Goal: Information Seeking & Learning: Learn about a topic

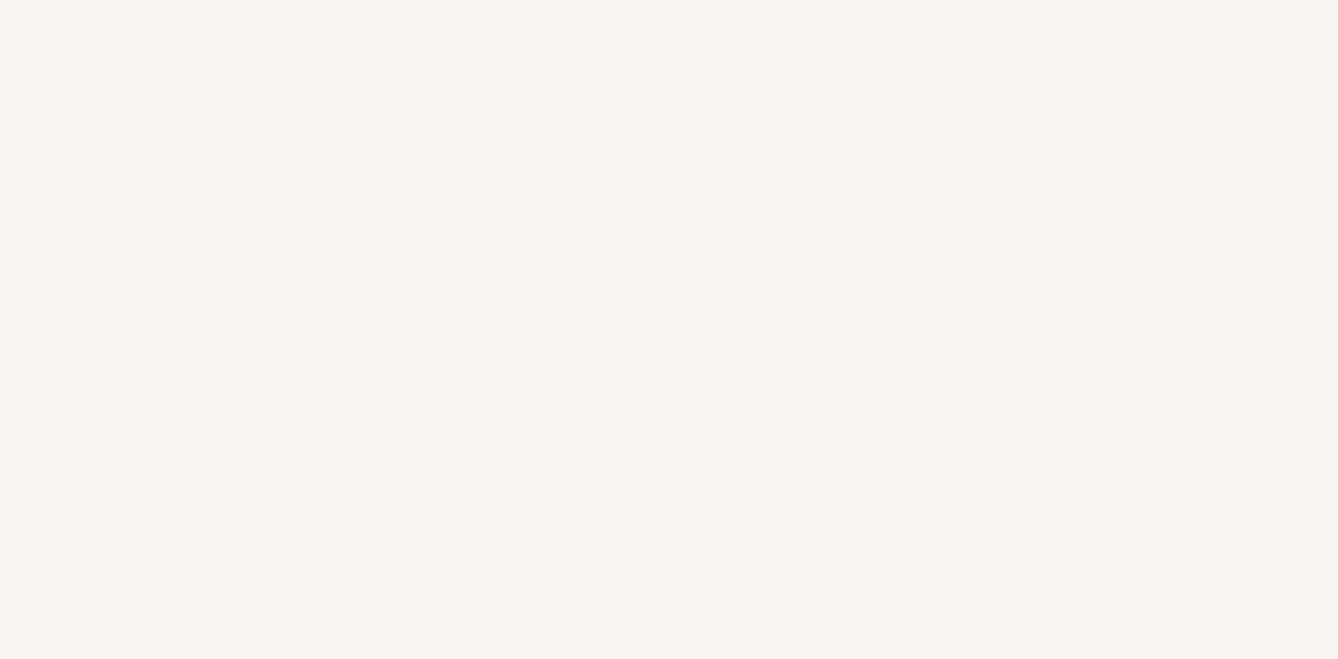
select select "US"
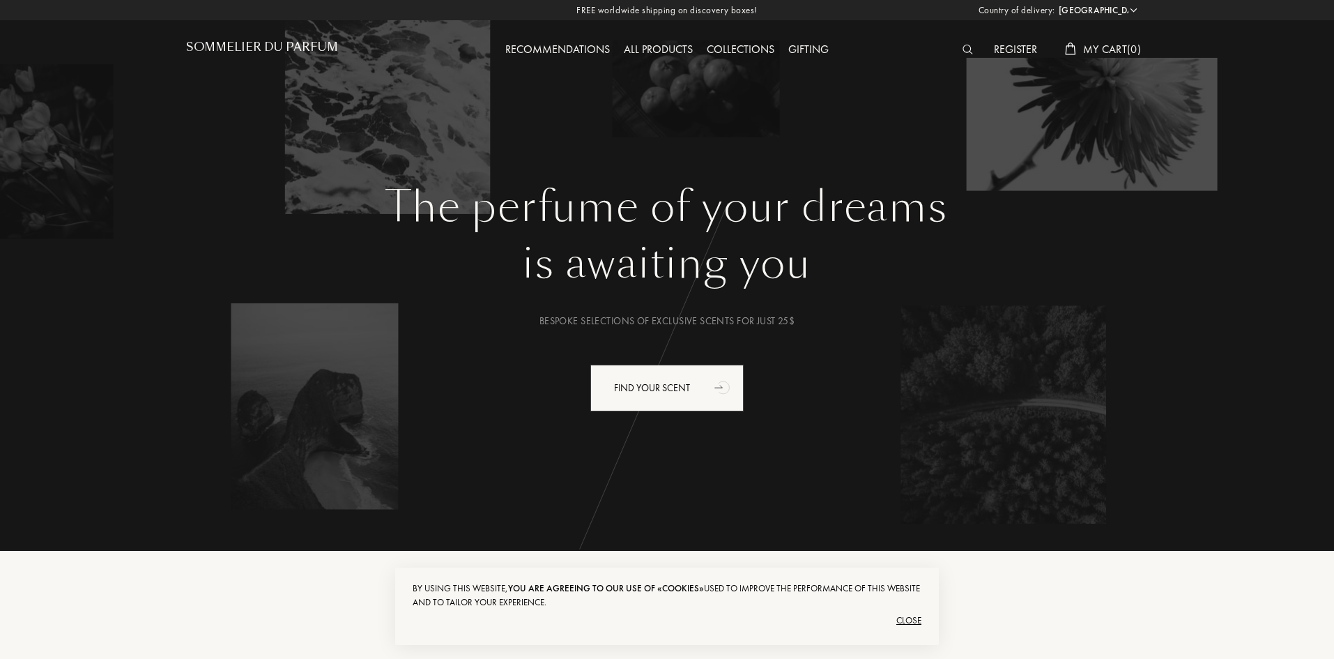
click at [656, 45] on div "All products" at bounding box center [658, 50] width 83 height 18
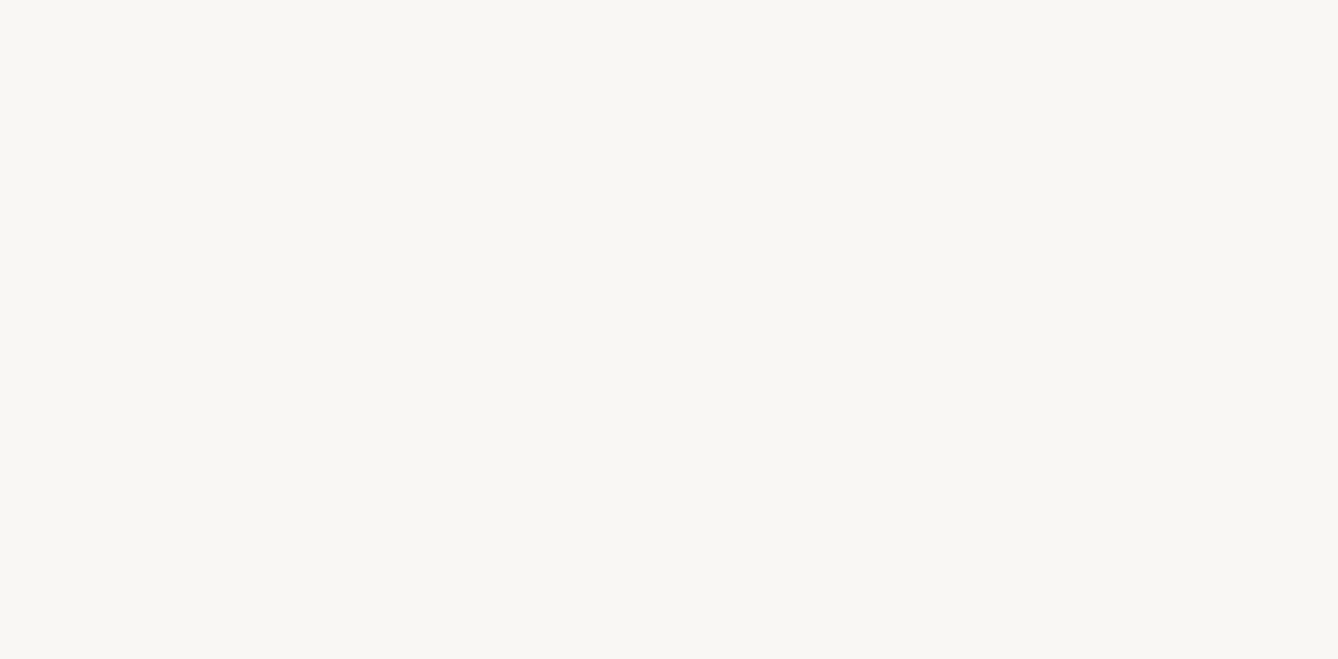
select select "US"
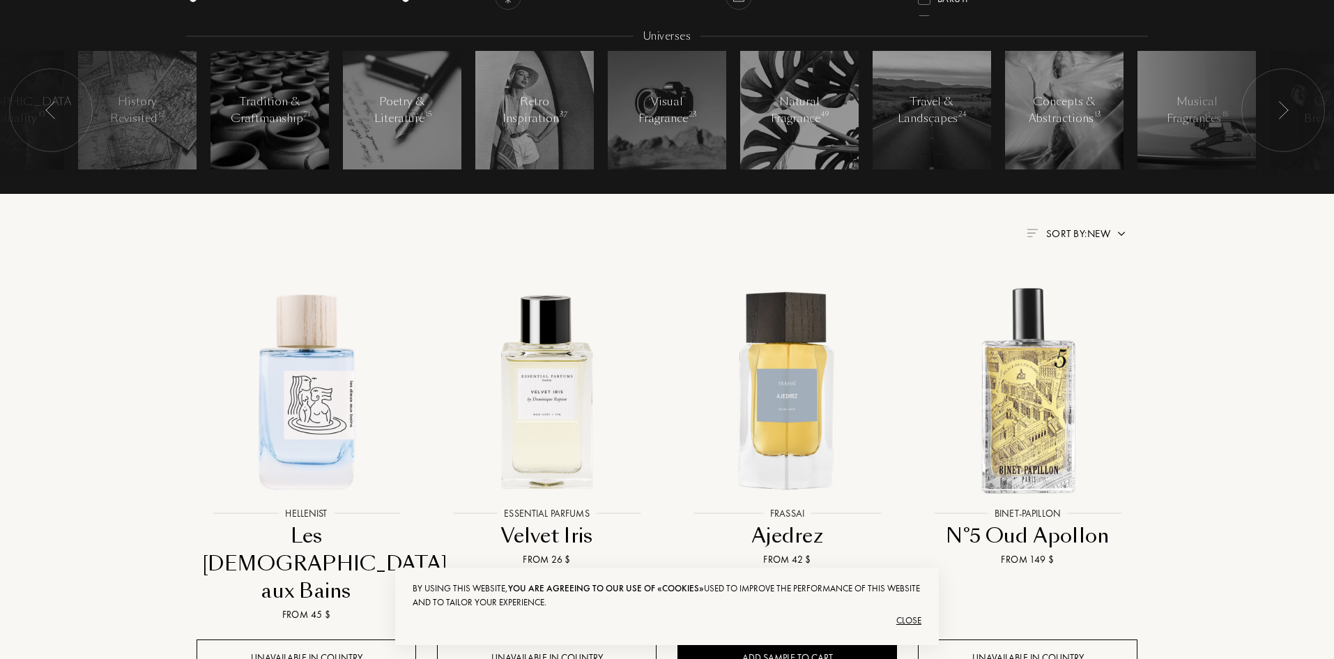
scroll to position [348, 0]
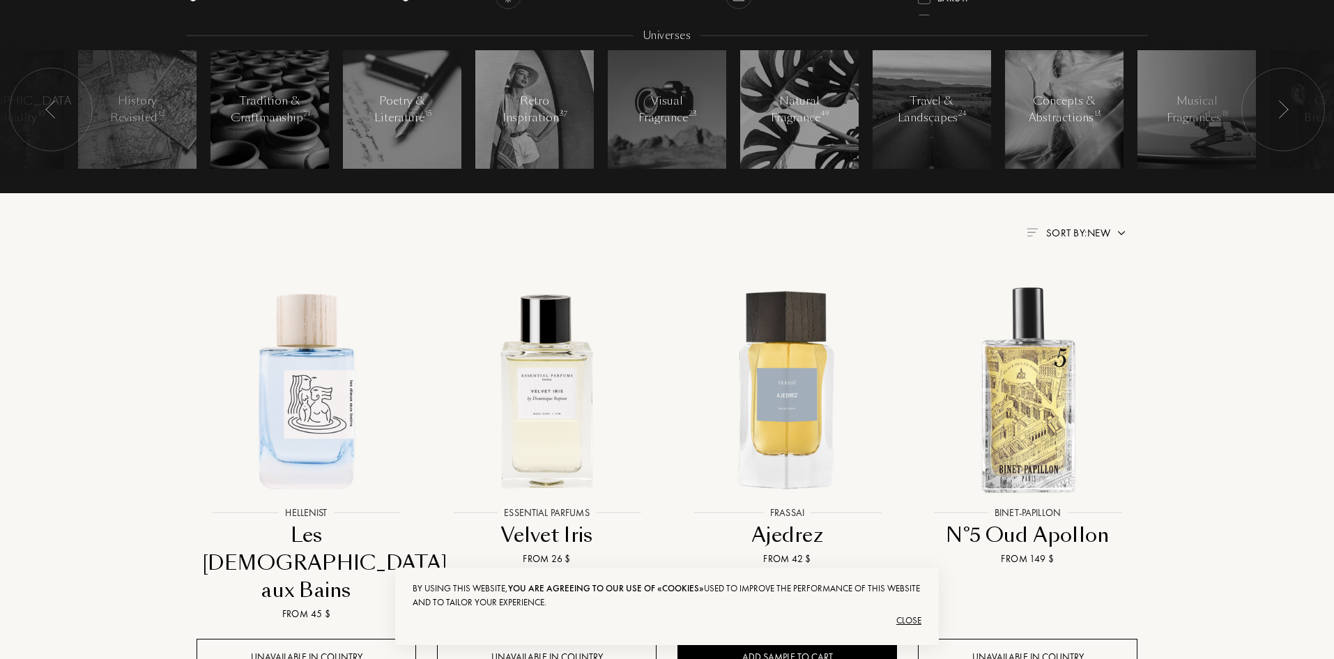
click at [906, 619] on div "Close" at bounding box center [667, 620] width 509 height 22
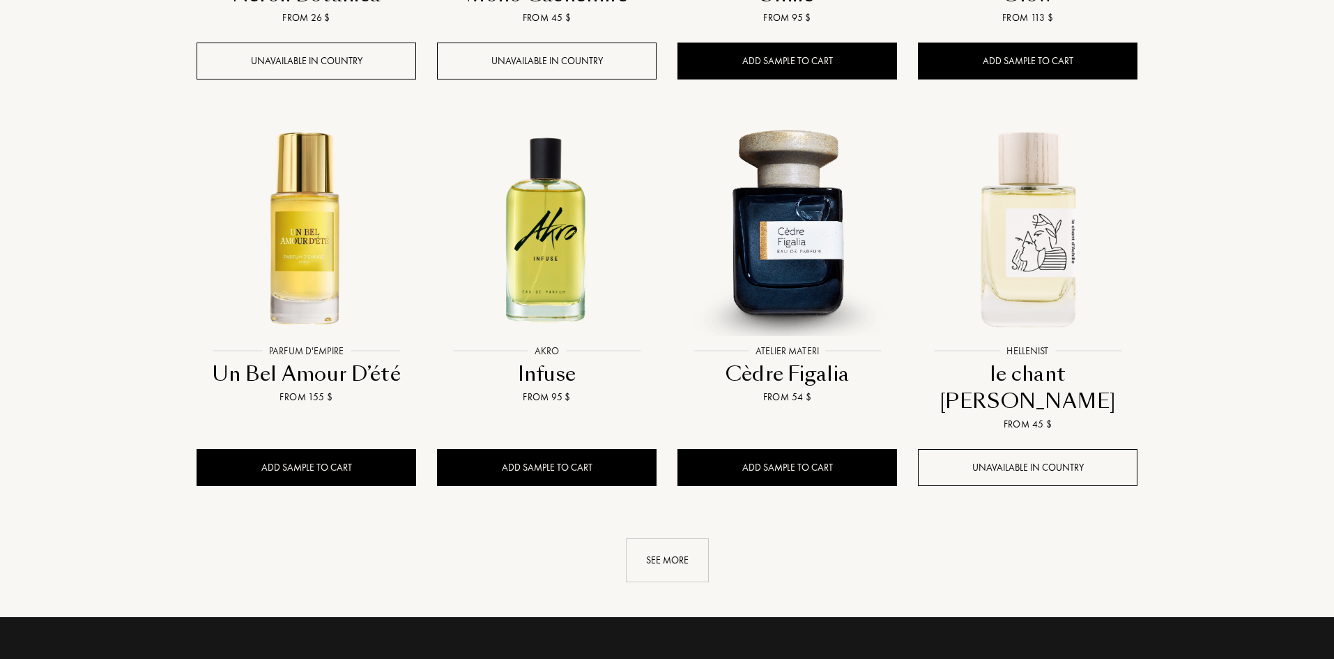
scroll to position [1324, 0]
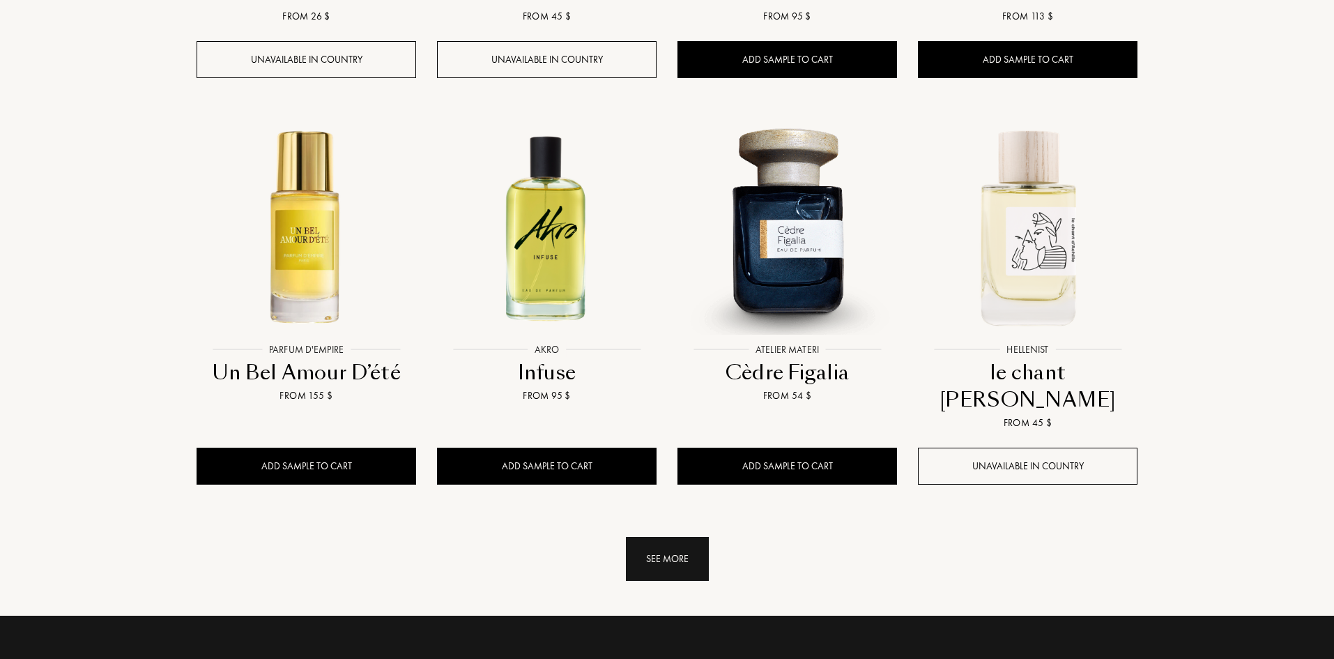
click at [666, 537] on div "See more" at bounding box center [667, 559] width 83 height 44
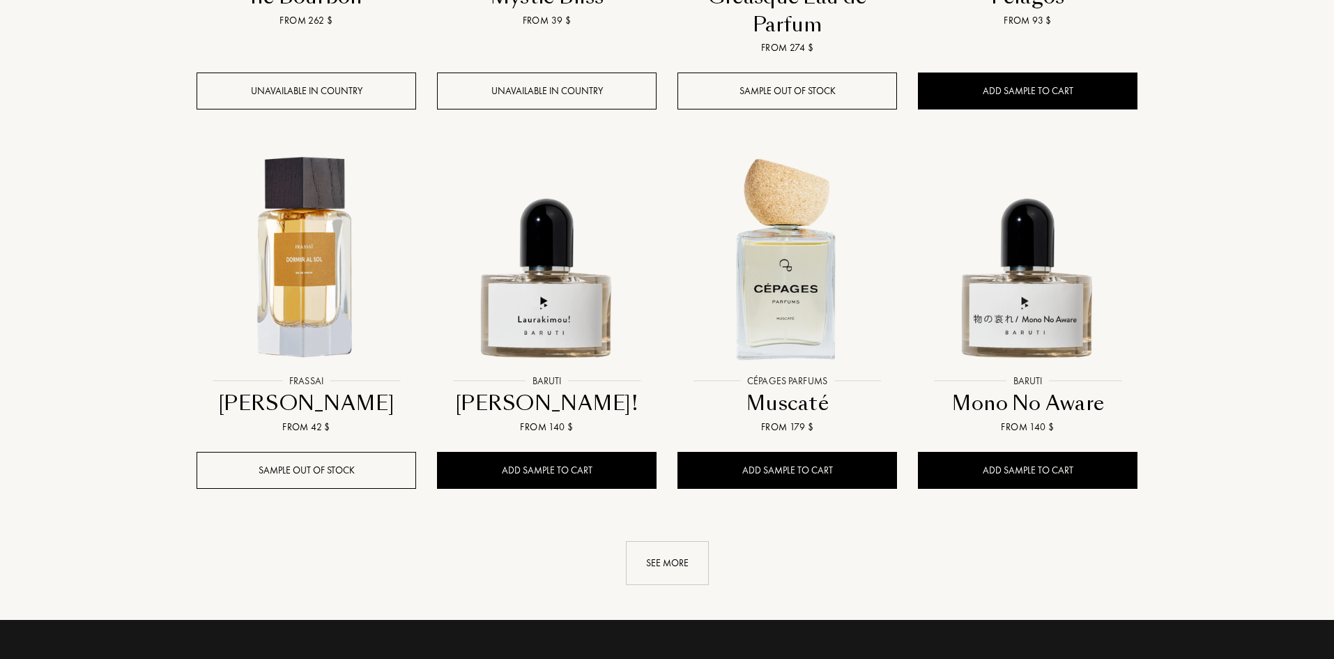
scroll to position [2509, 0]
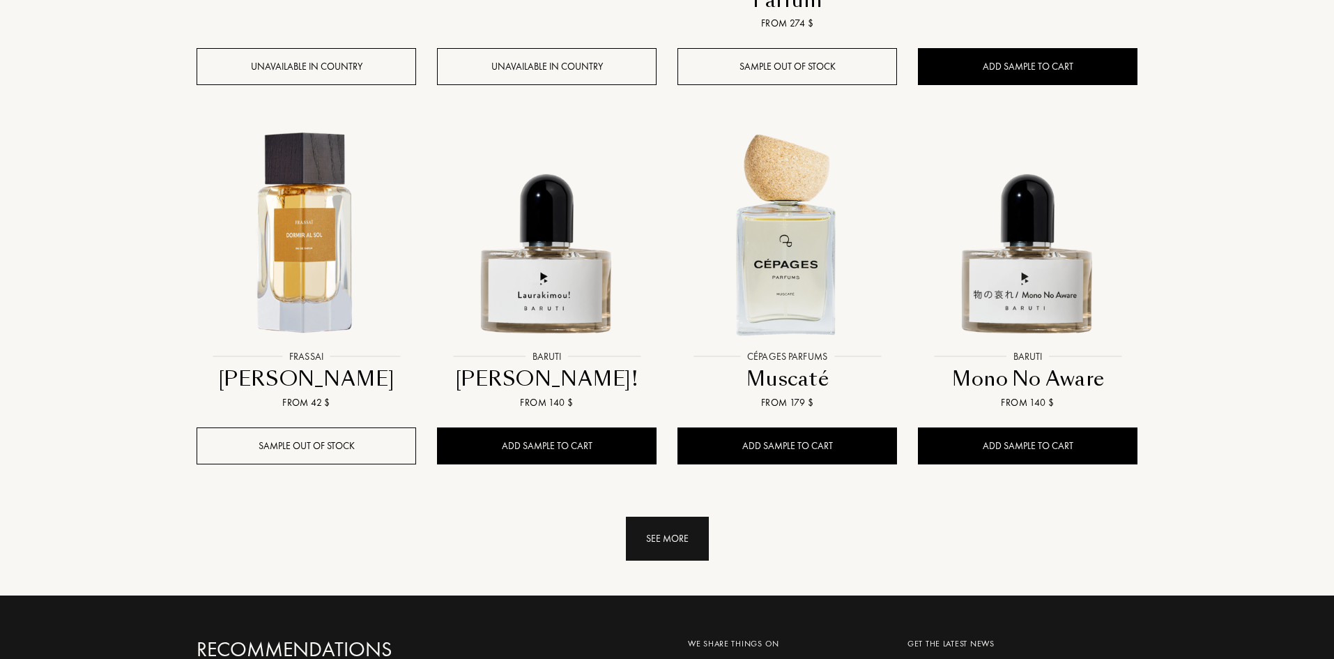
click at [672, 516] on div "See more" at bounding box center [667, 538] width 83 height 44
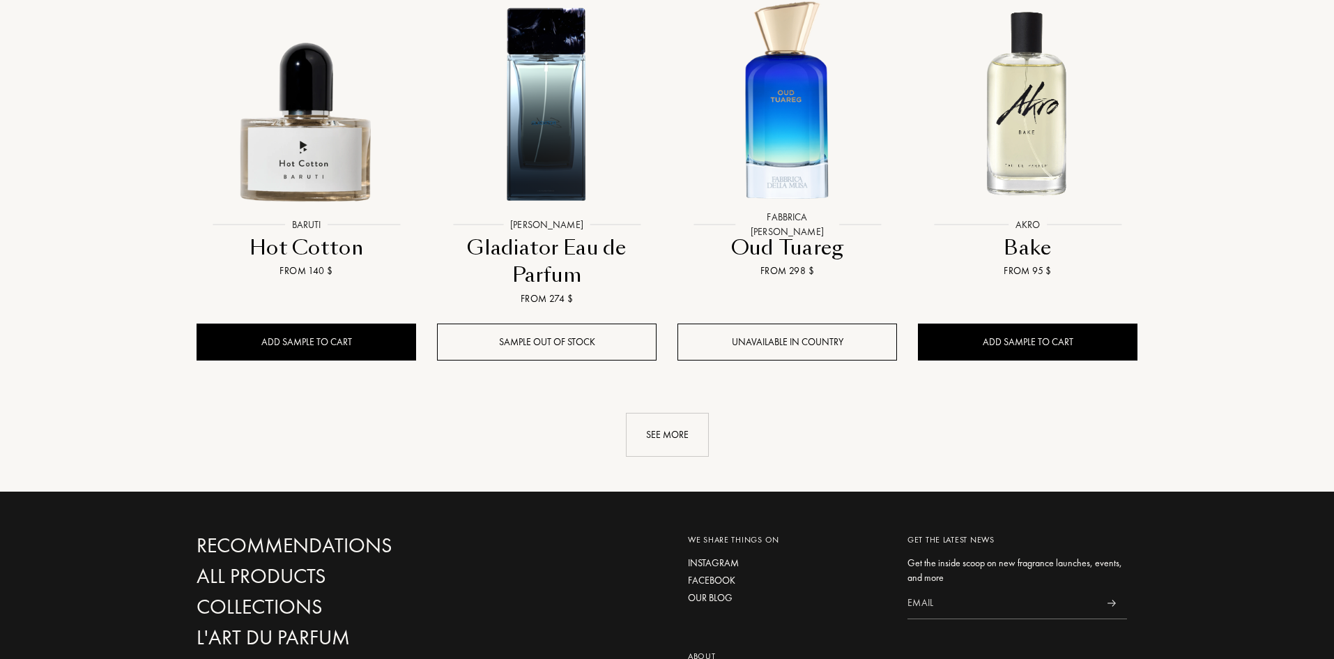
scroll to position [3833, 0]
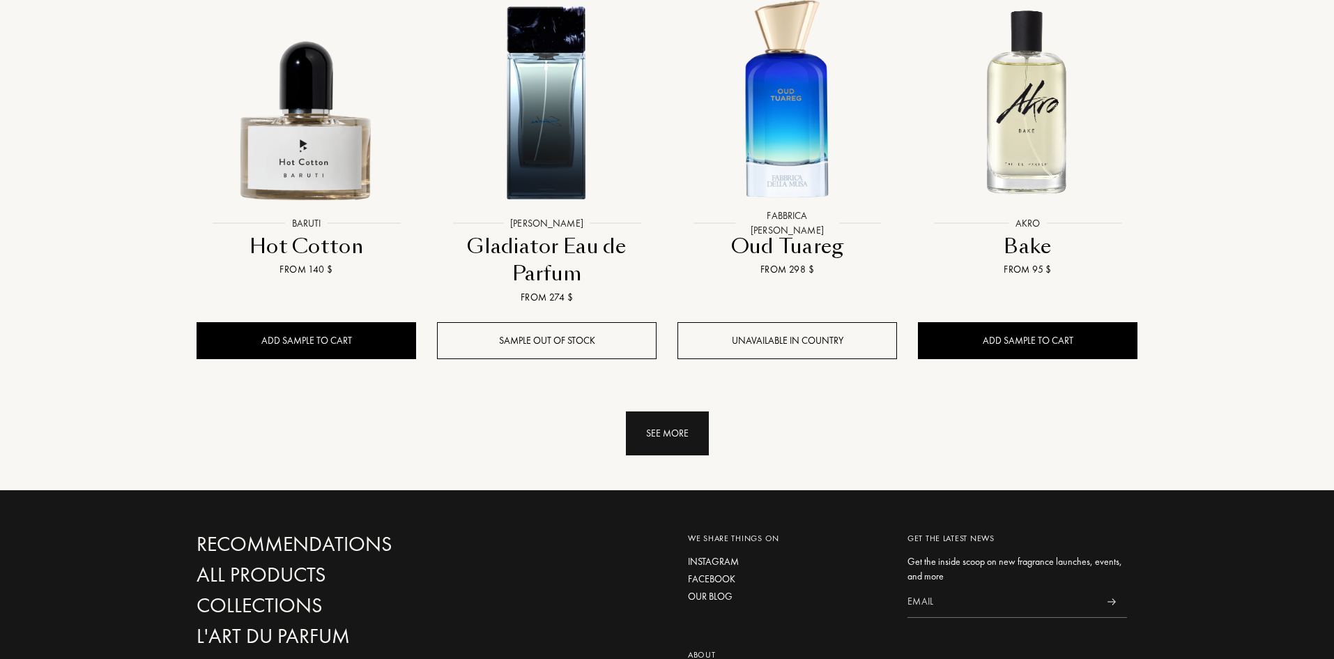
click at [689, 411] on div "See more" at bounding box center [667, 433] width 83 height 44
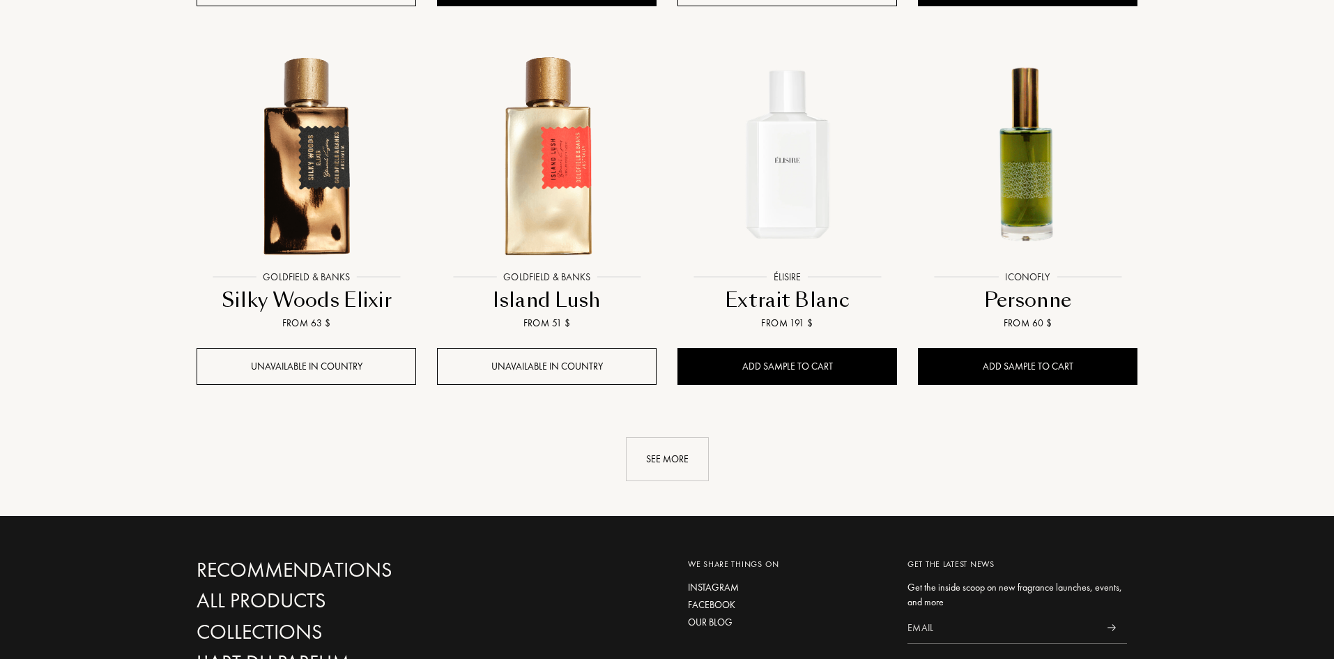
scroll to position [4948, 0]
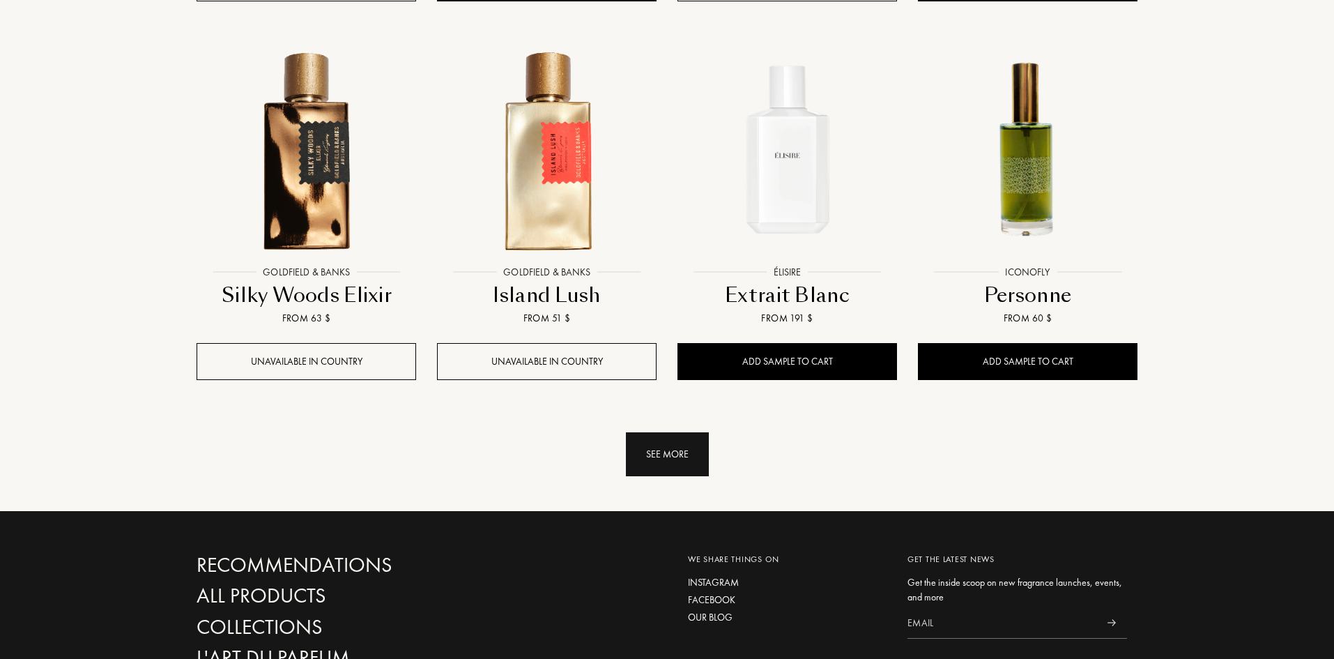
click at [648, 432] on div "See more" at bounding box center [667, 454] width 83 height 44
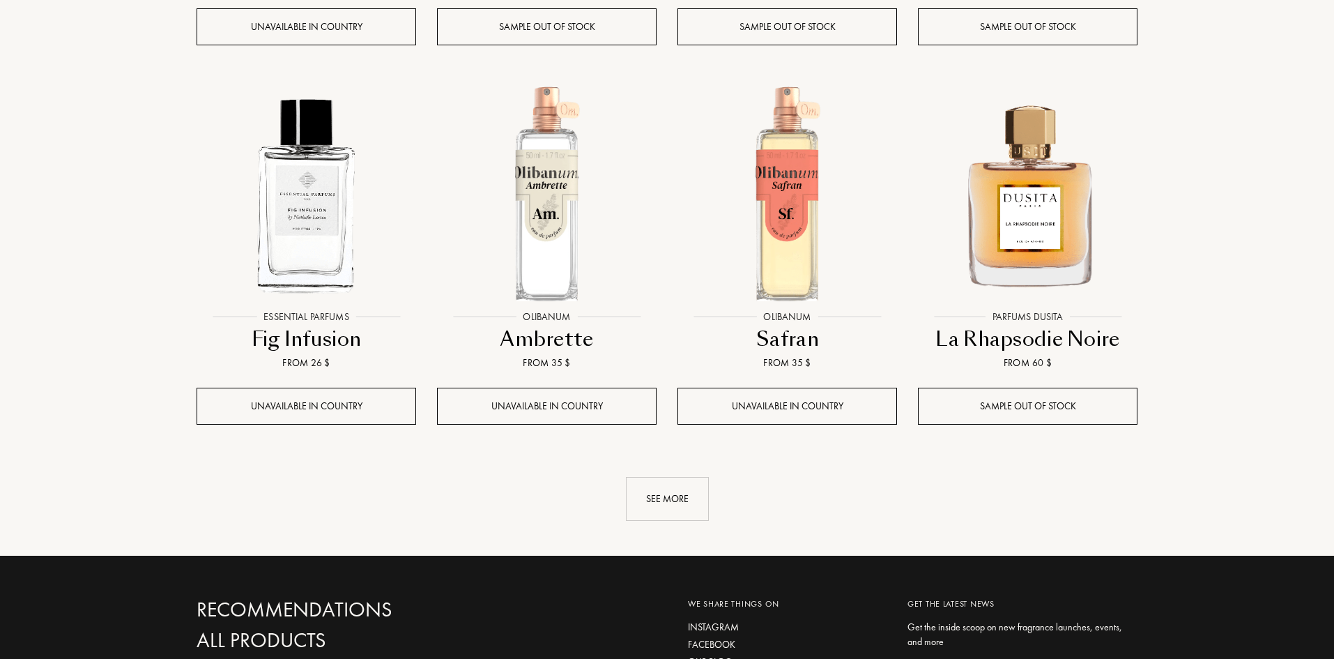
scroll to position [6132, 0]
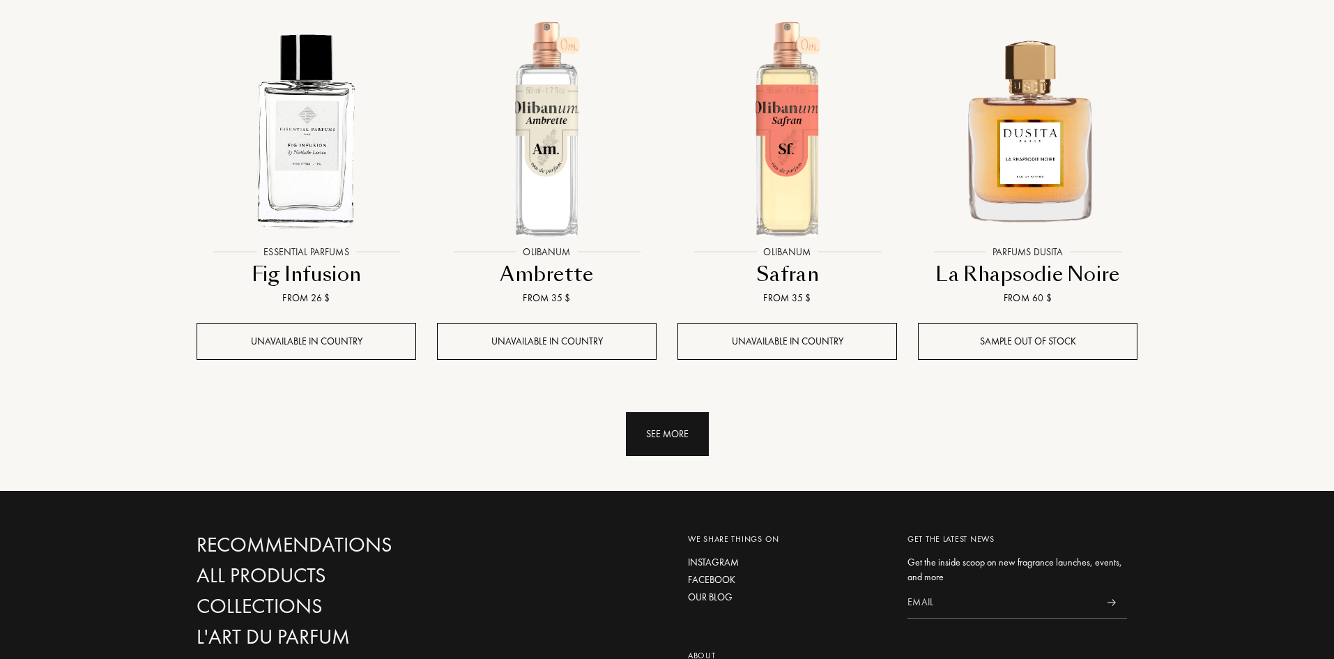
click at [684, 412] on div "See more" at bounding box center [667, 434] width 83 height 44
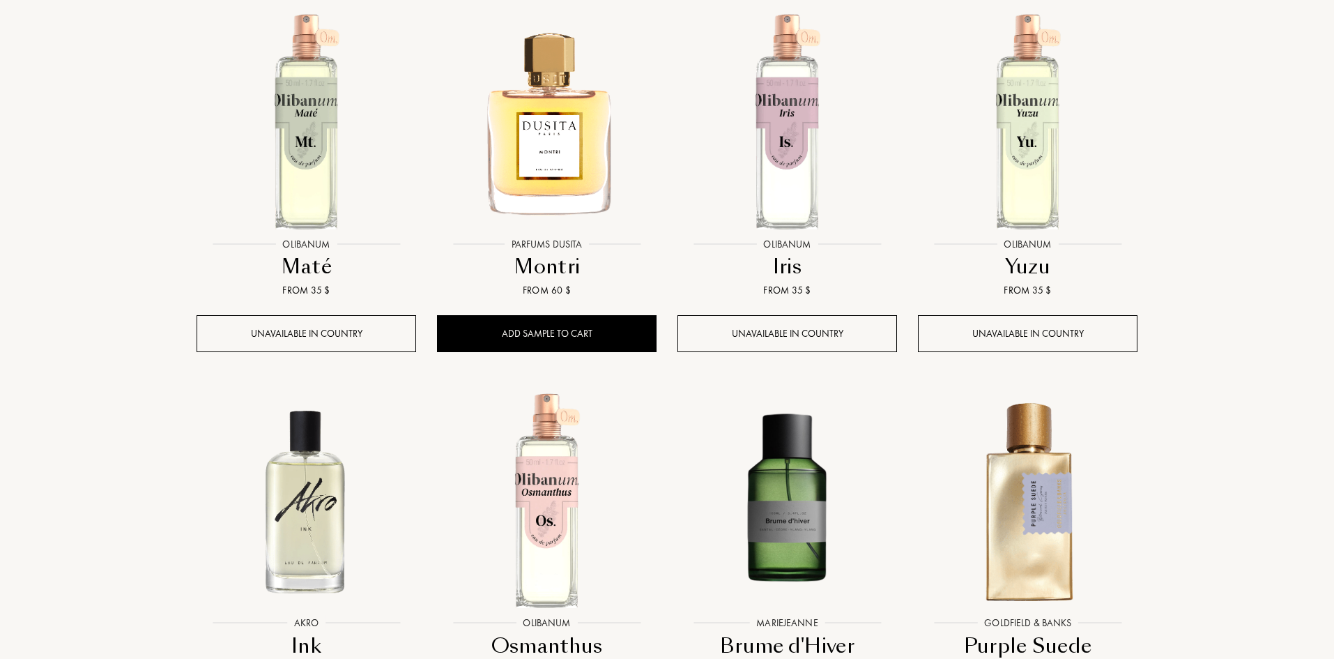
scroll to position [7108, 0]
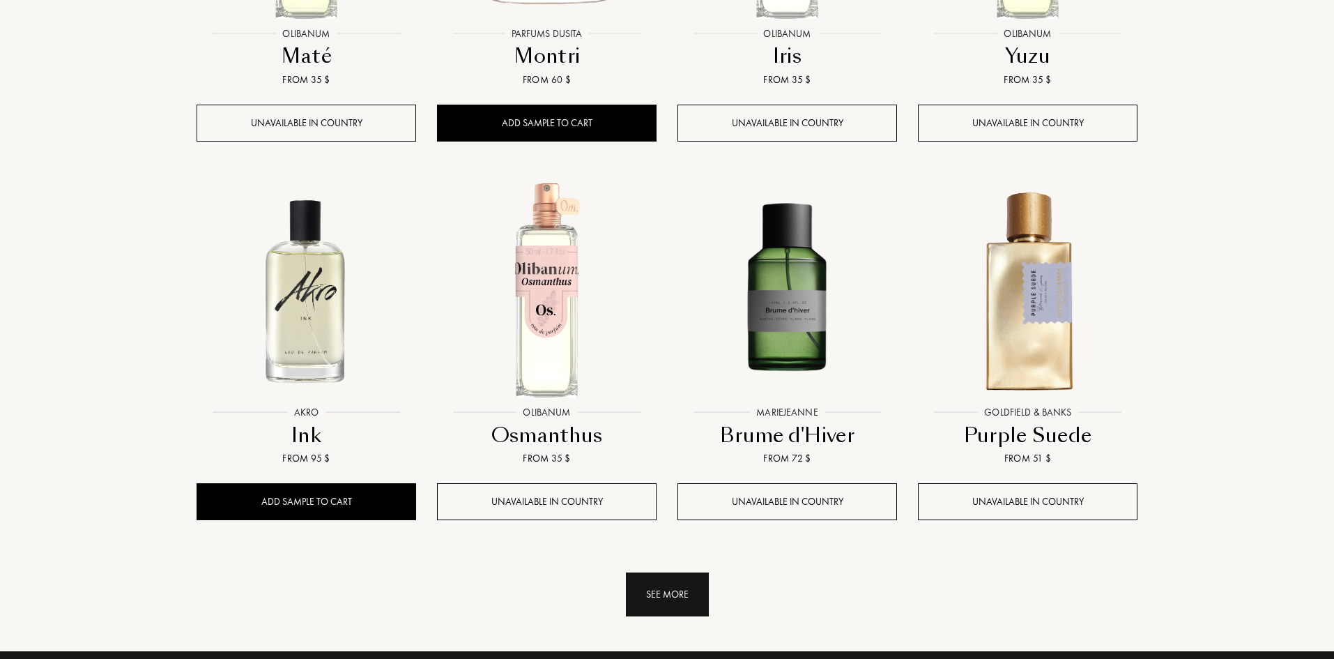
click at [693, 572] on div "See more" at bounding box center [667, 594] width 83 height 44
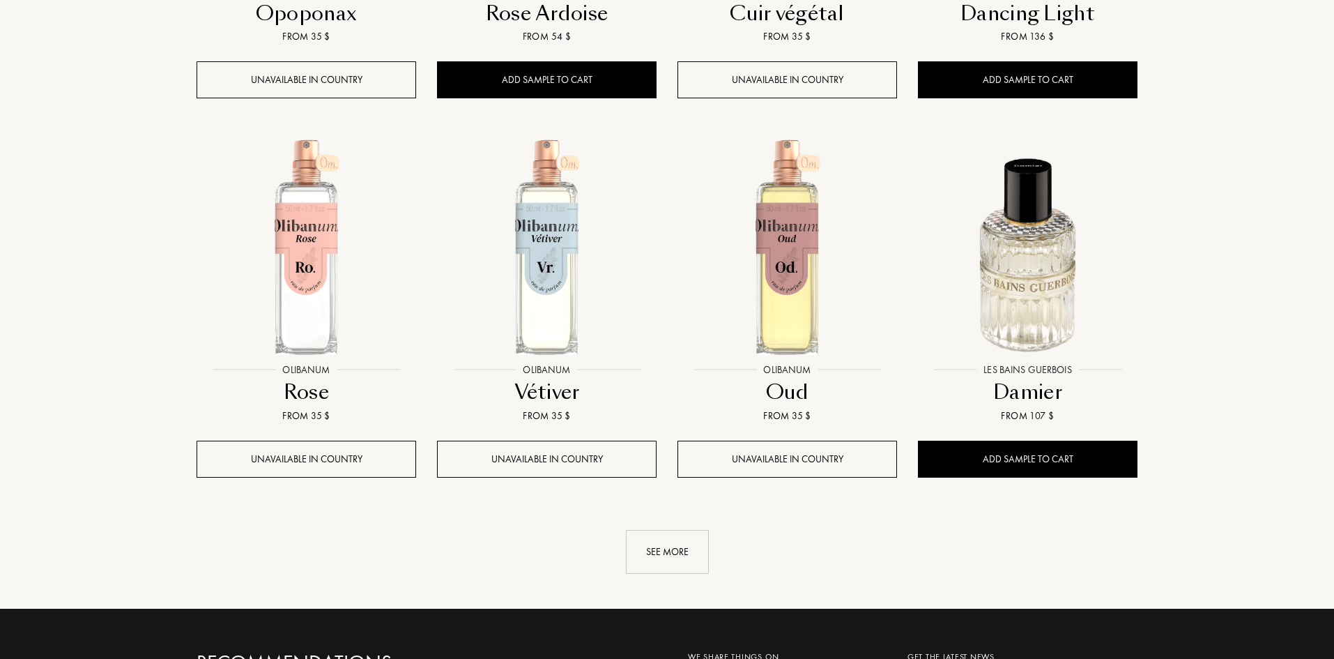
scroll to position [8293, 0]
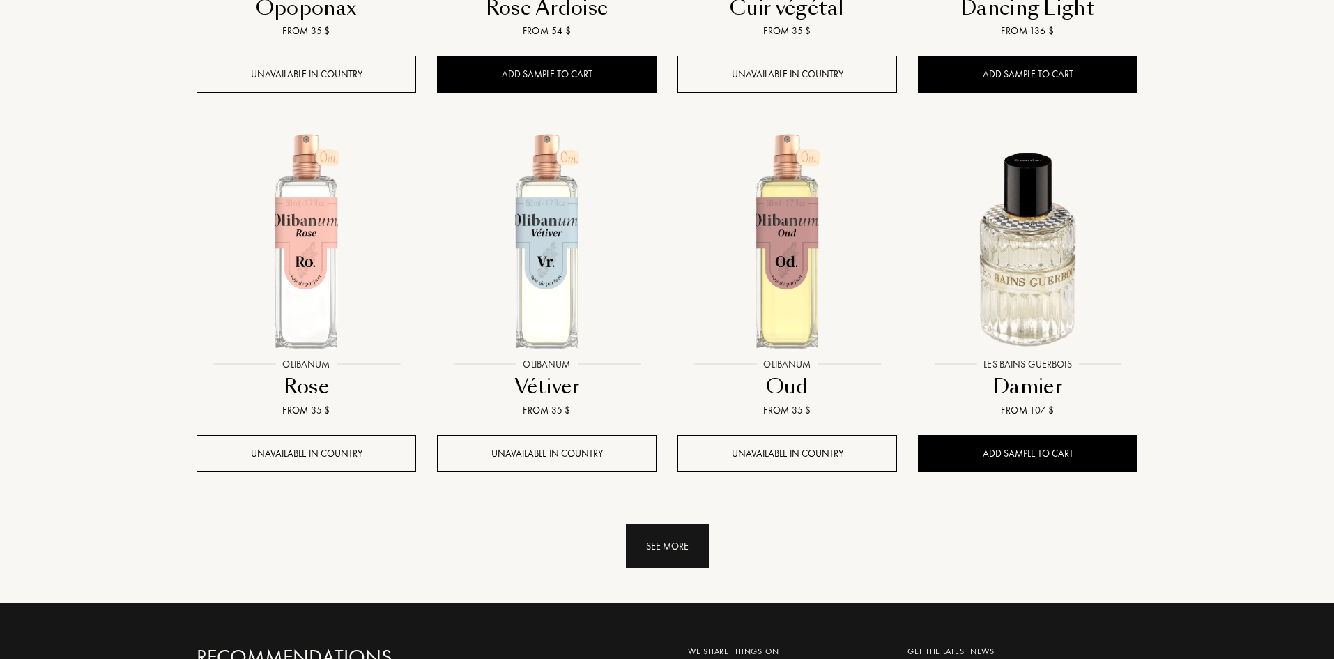
click at [677, 524] on div "See more" at bounding box center [667, 546] width 83 height 44
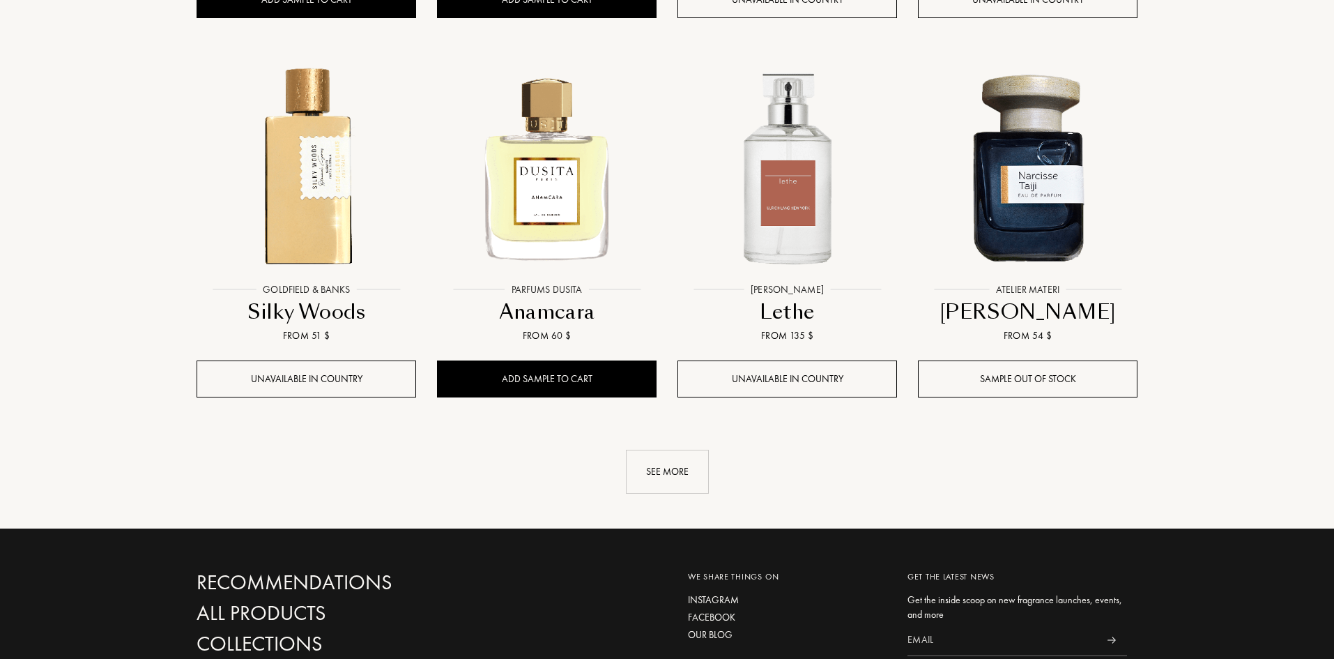
scroll to position [9547, 0]
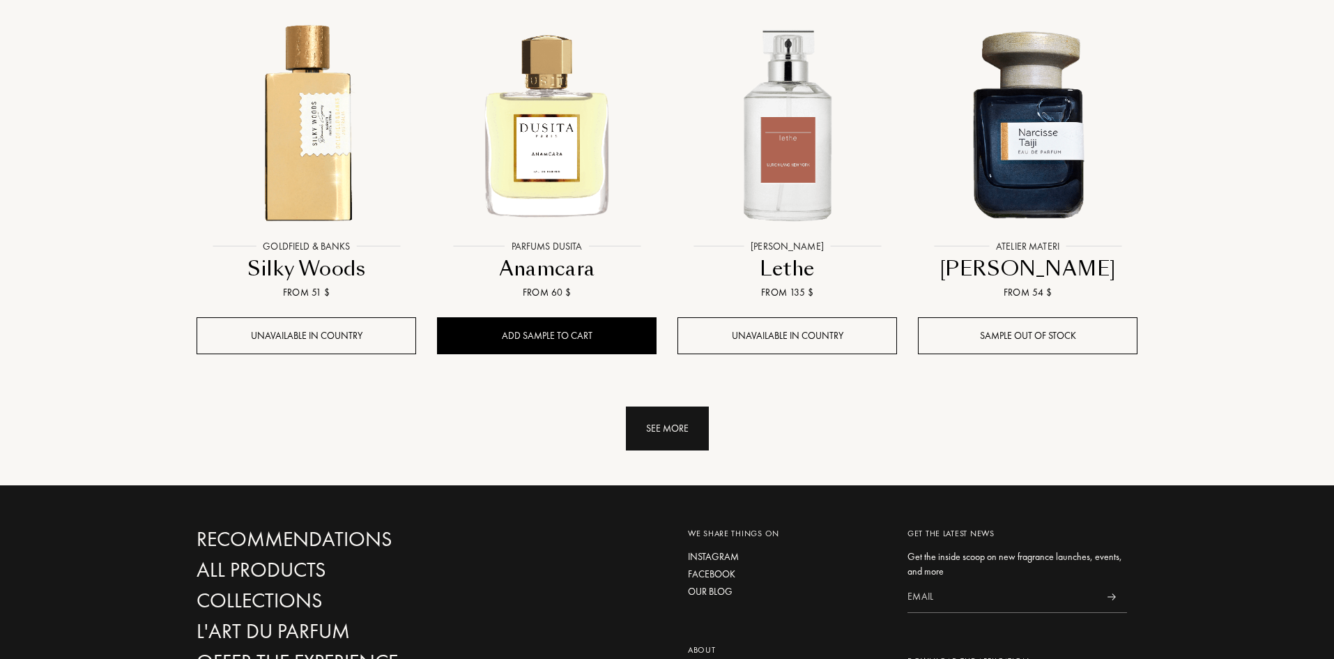
click at [675, 406] on div "See more" at bounding box center [667, 428] width 83 height 44
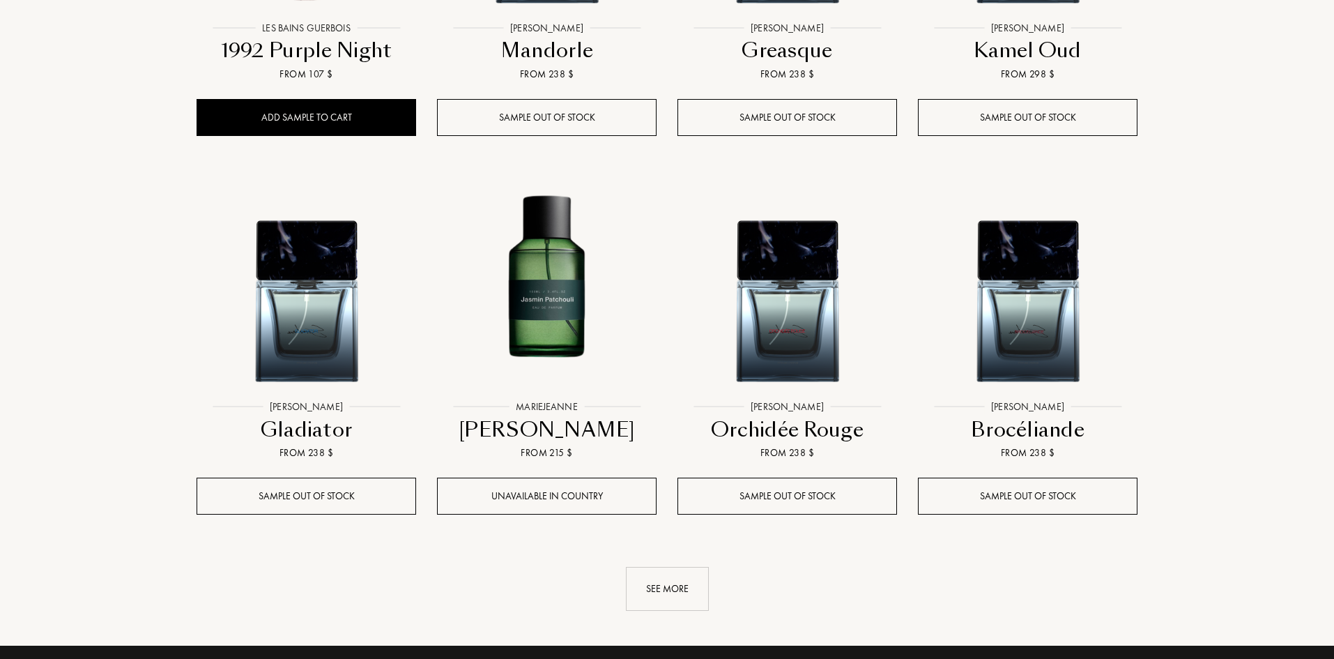
scroll to position [10592, 0]
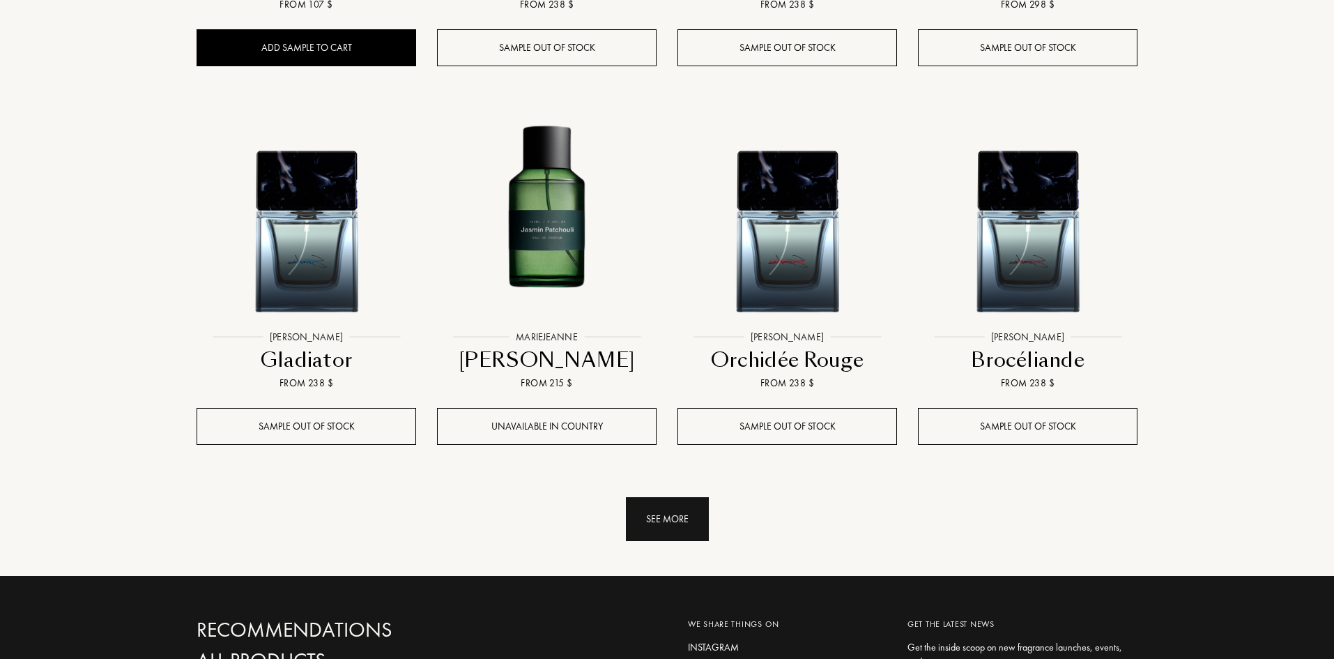
click at [667, 497] on div "See more" at bounding box center [667, 519] width 83 height 44
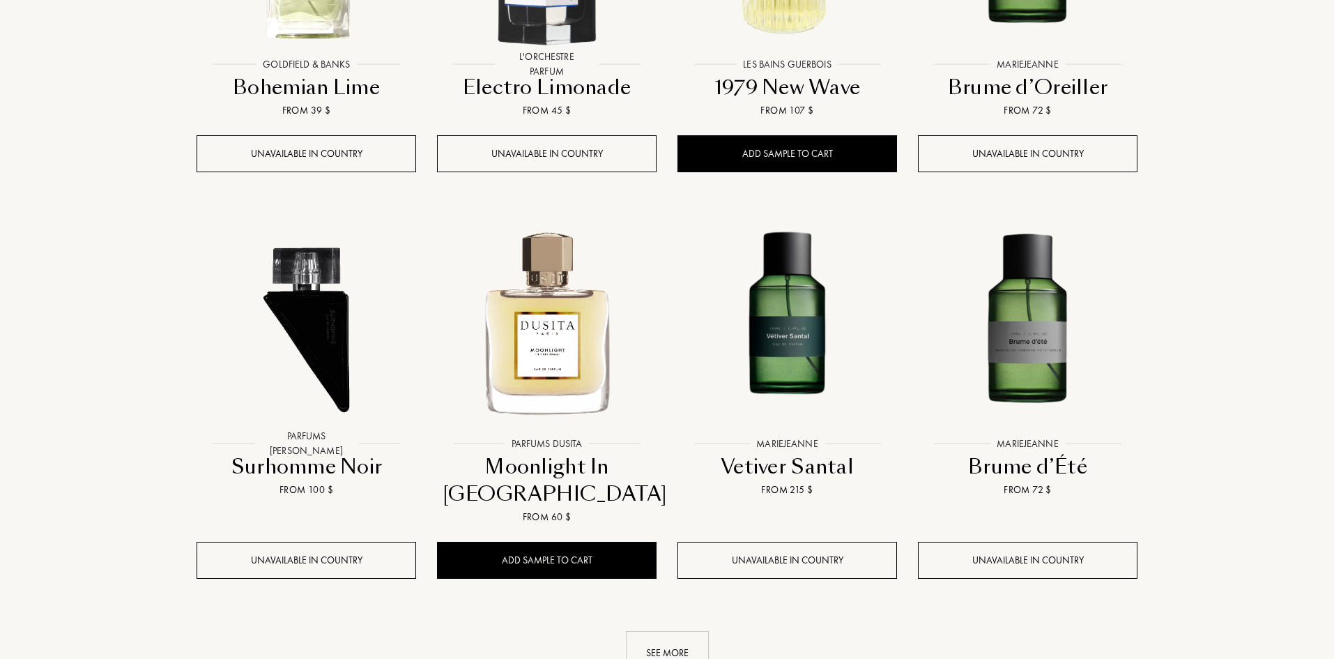
scroll to position [11777, 0]
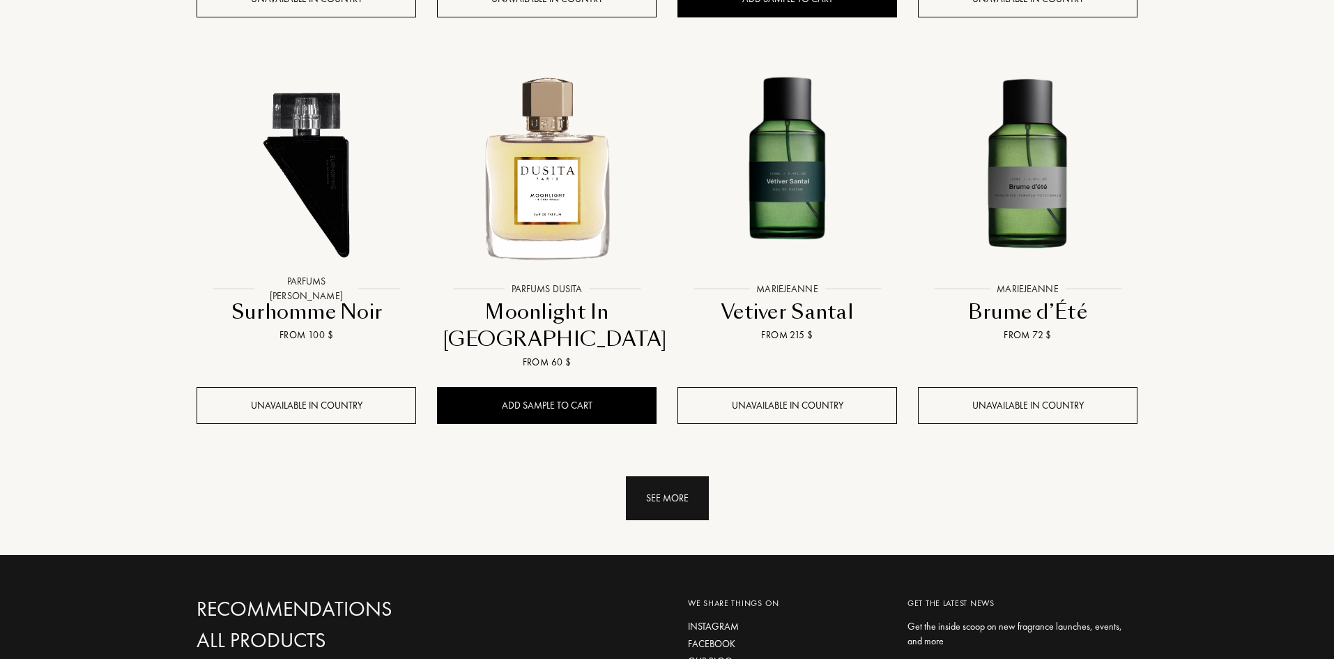
click at [677, 476] on div "See more" at bounding box center [667, 498] width 83 height 44
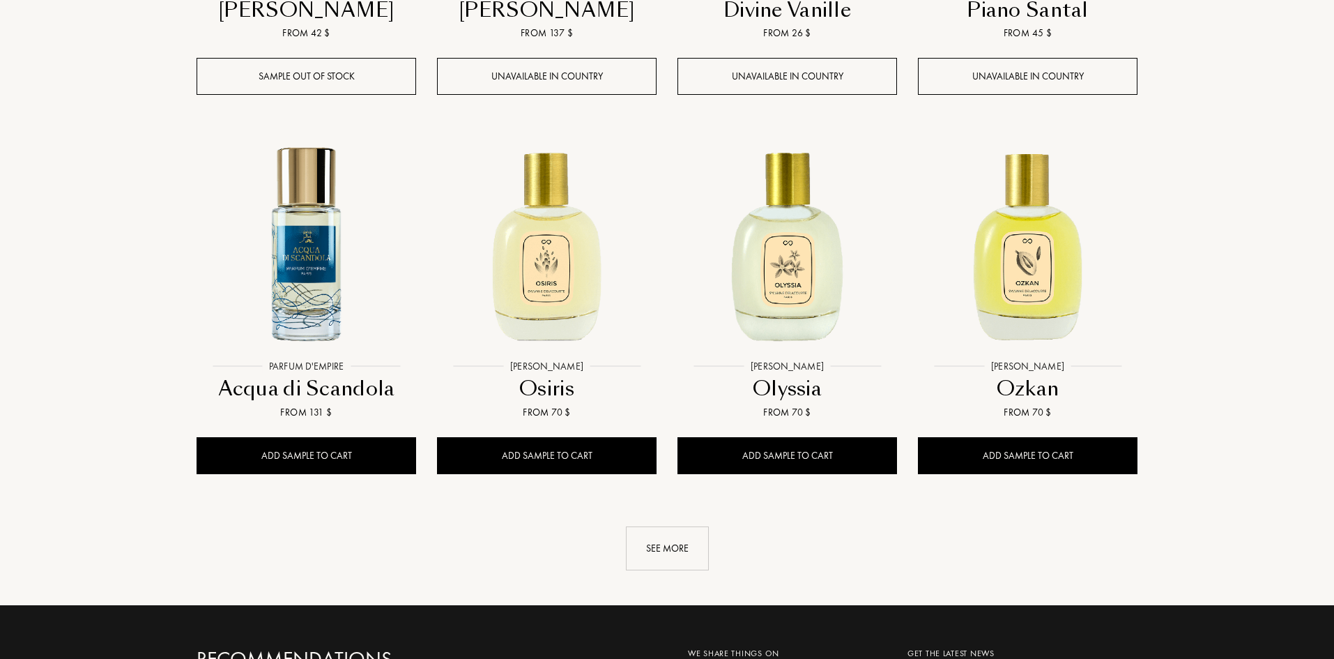
scroll to position [12892, 0]
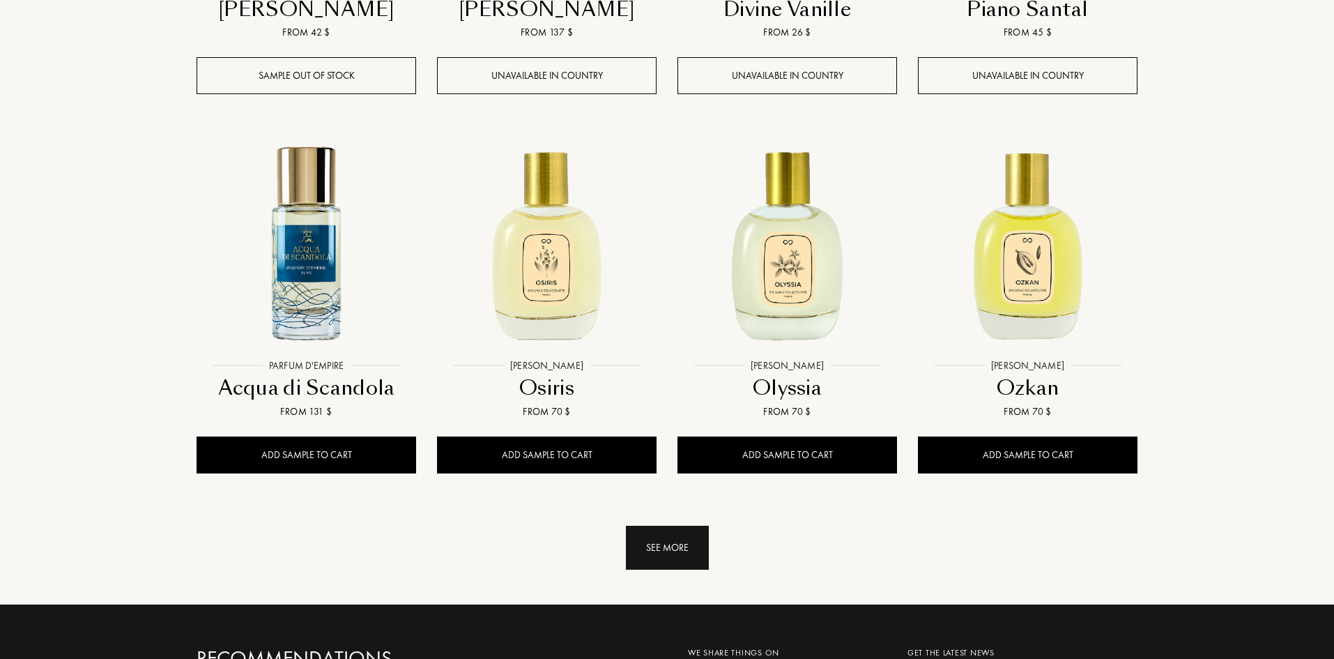
click at [655, 525] on div "See more" at bounding box center [667, 547] width 83 height 44
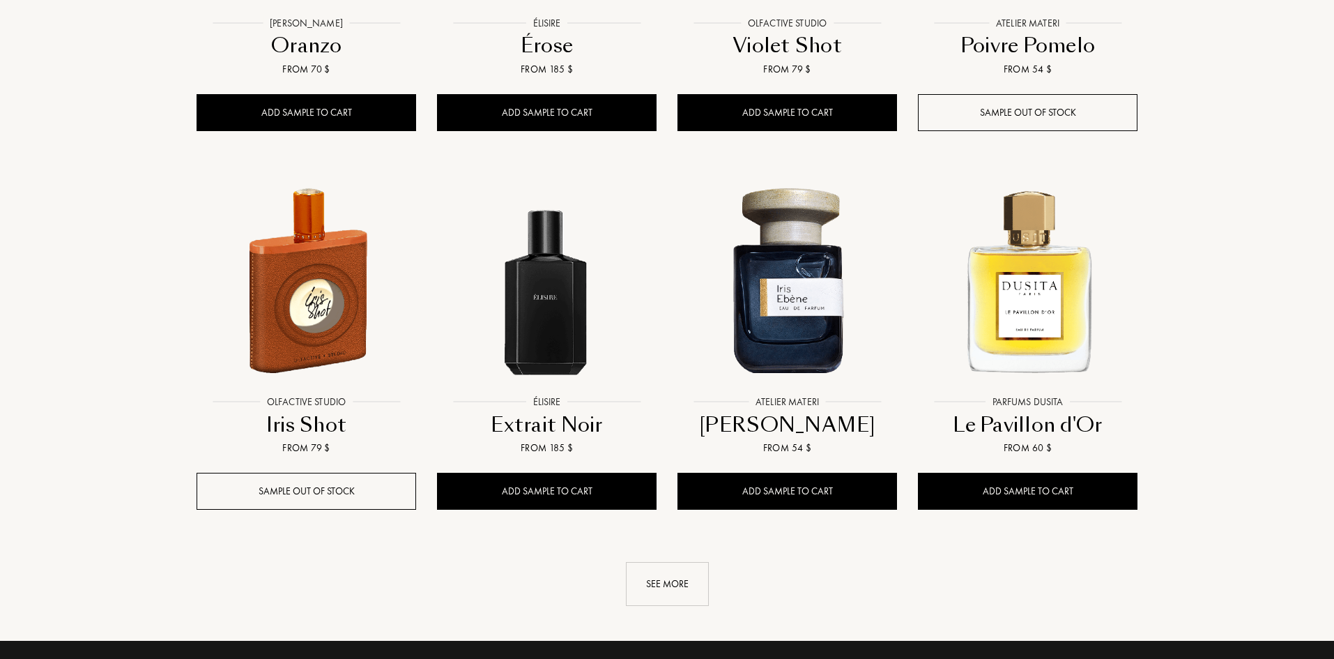
scroll to position [14007, 0]
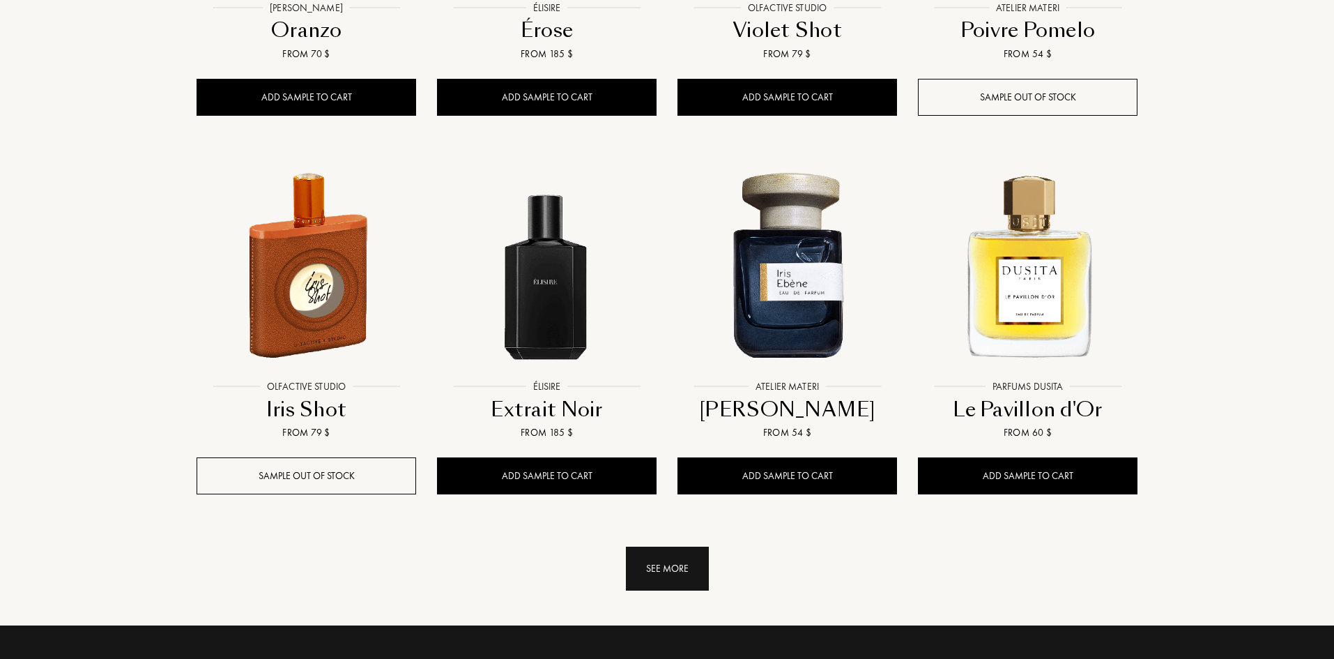
click at [656, 546] on div "See more" at bounding box center [667, 568] width 83 height 44
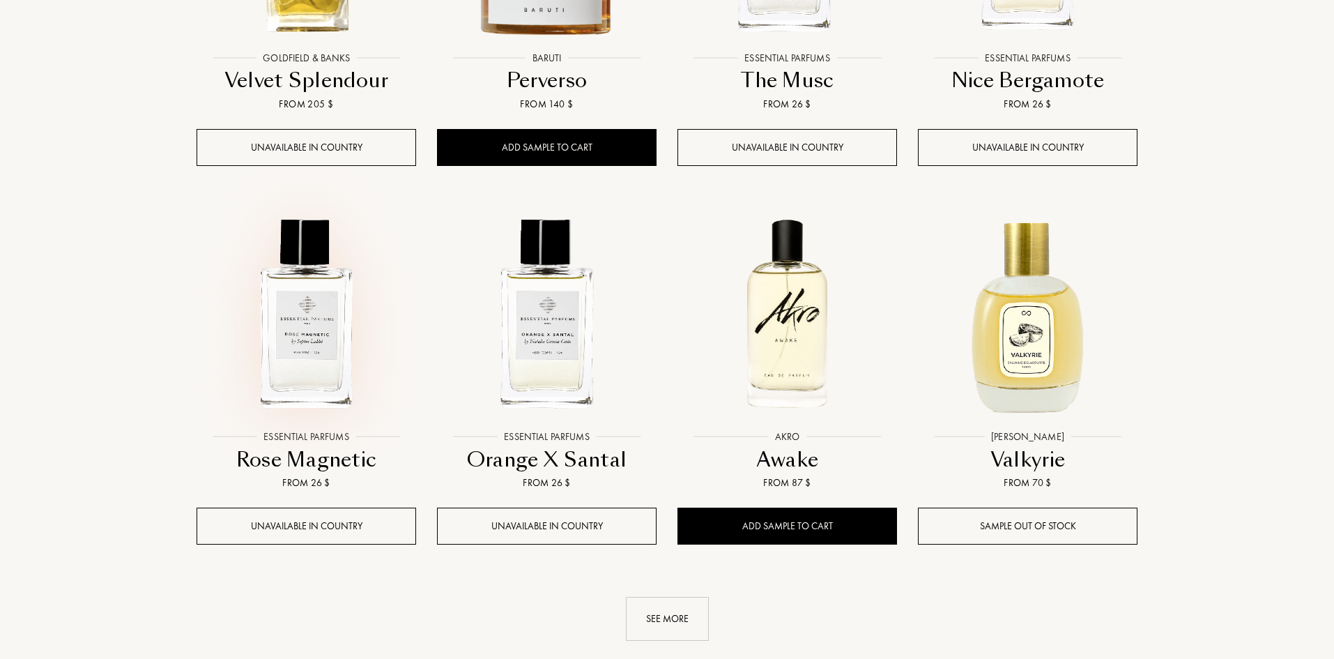
scroll to position [15122, 0]
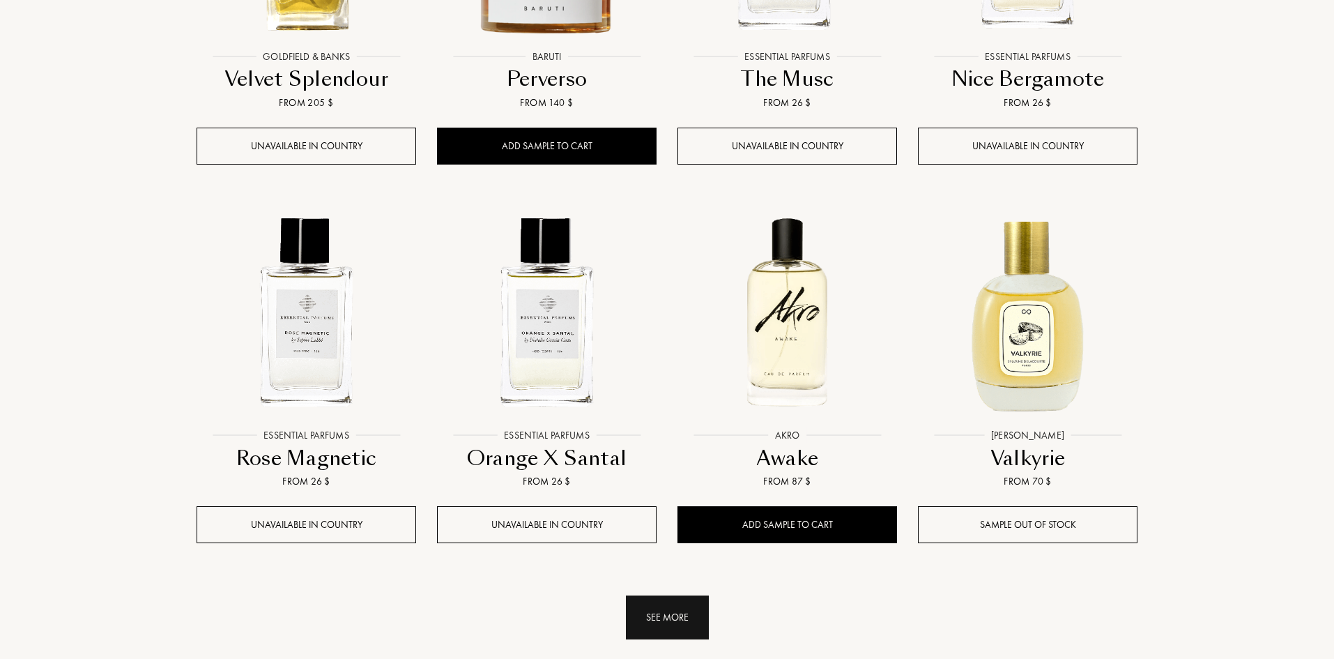
click at [661, 595] on div "See more" at bounding box center [667, 617] width 83 height 44
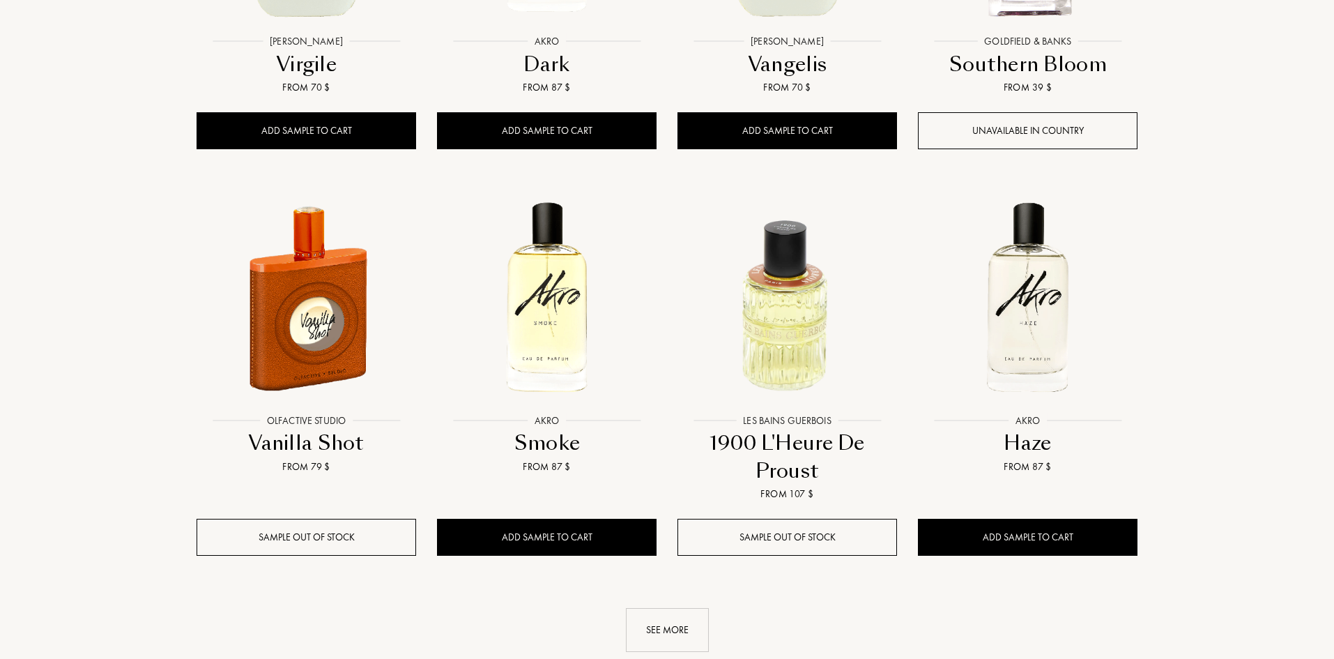
scroll to position [16307, 0]
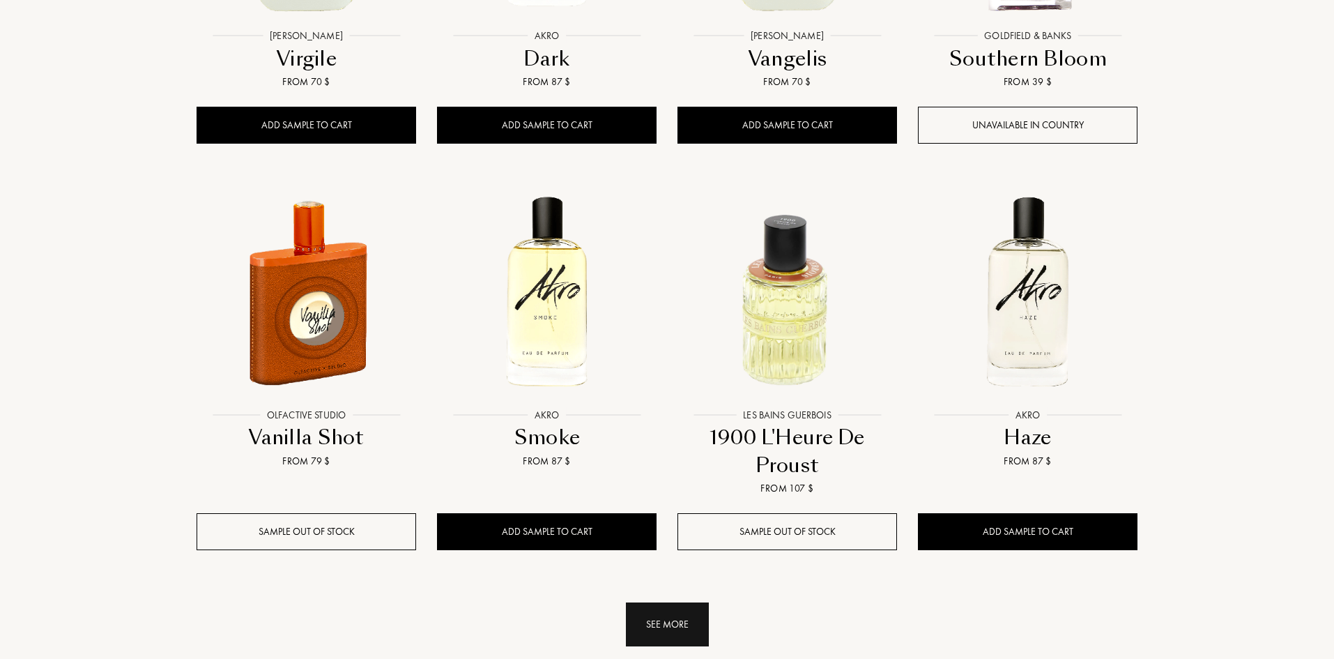
click at [660, 602] on div "See more" at bounding box center [667, 624] width 83 height 44
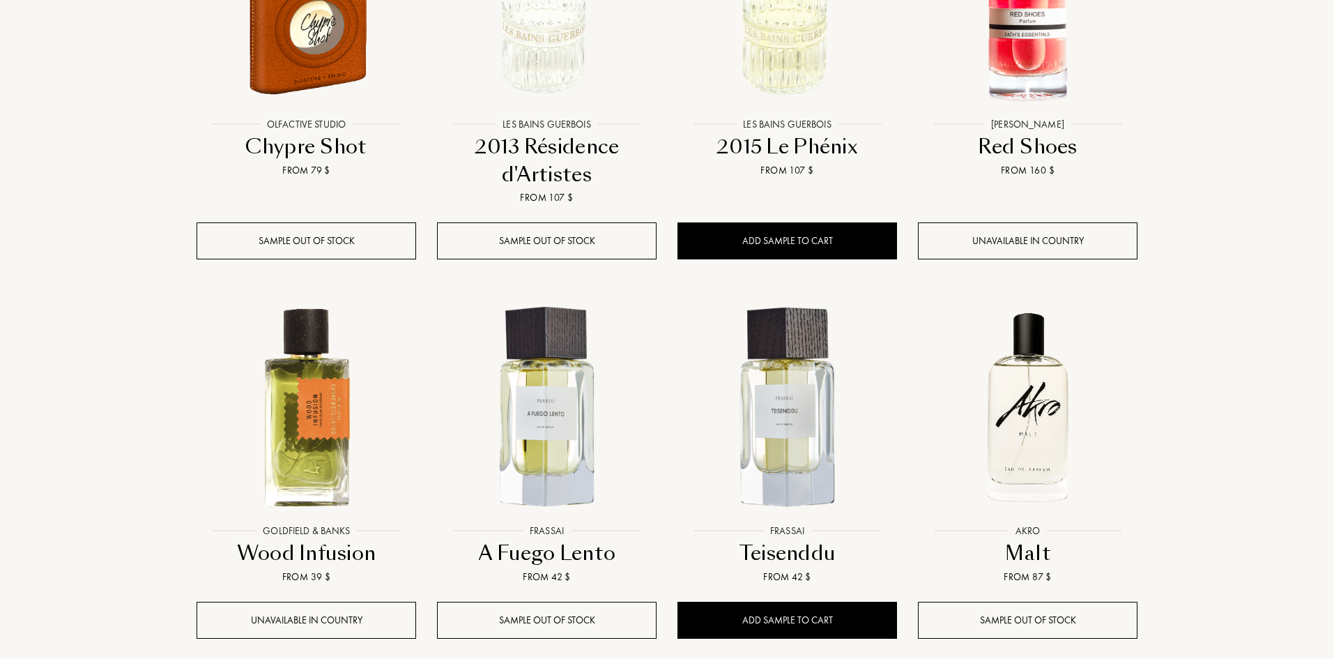
scroll to position [17422, 0]
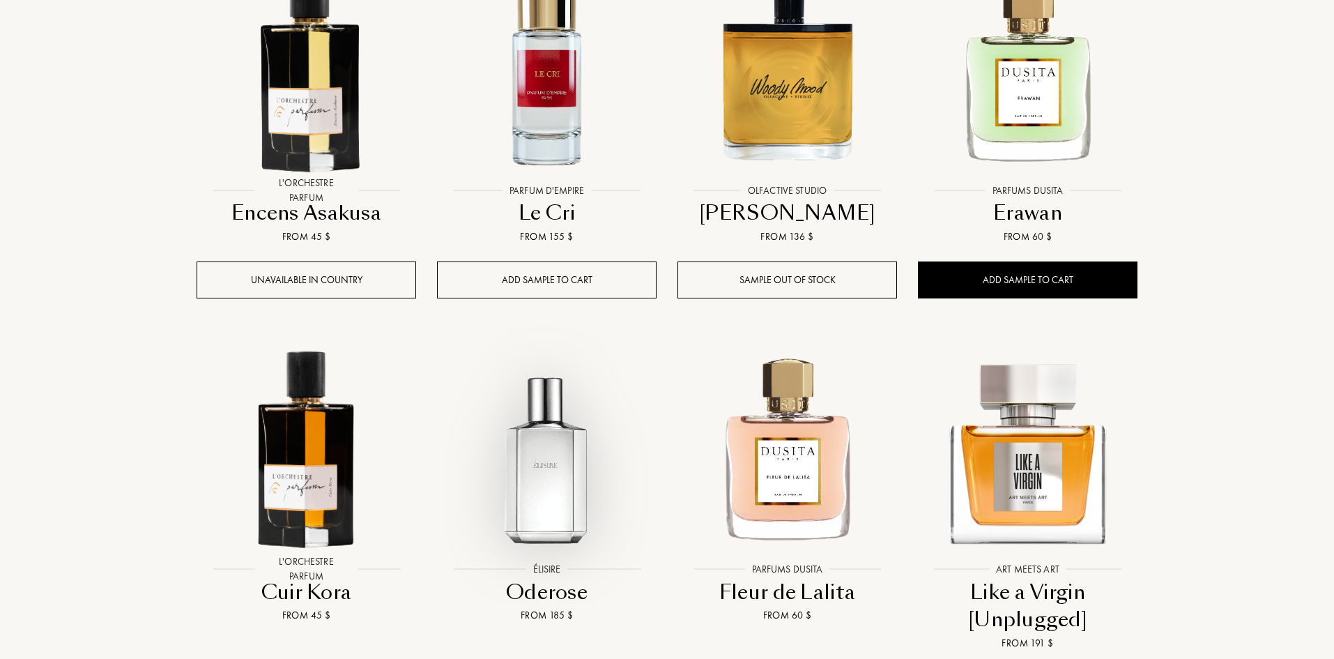
scroll to position [18537, 0]
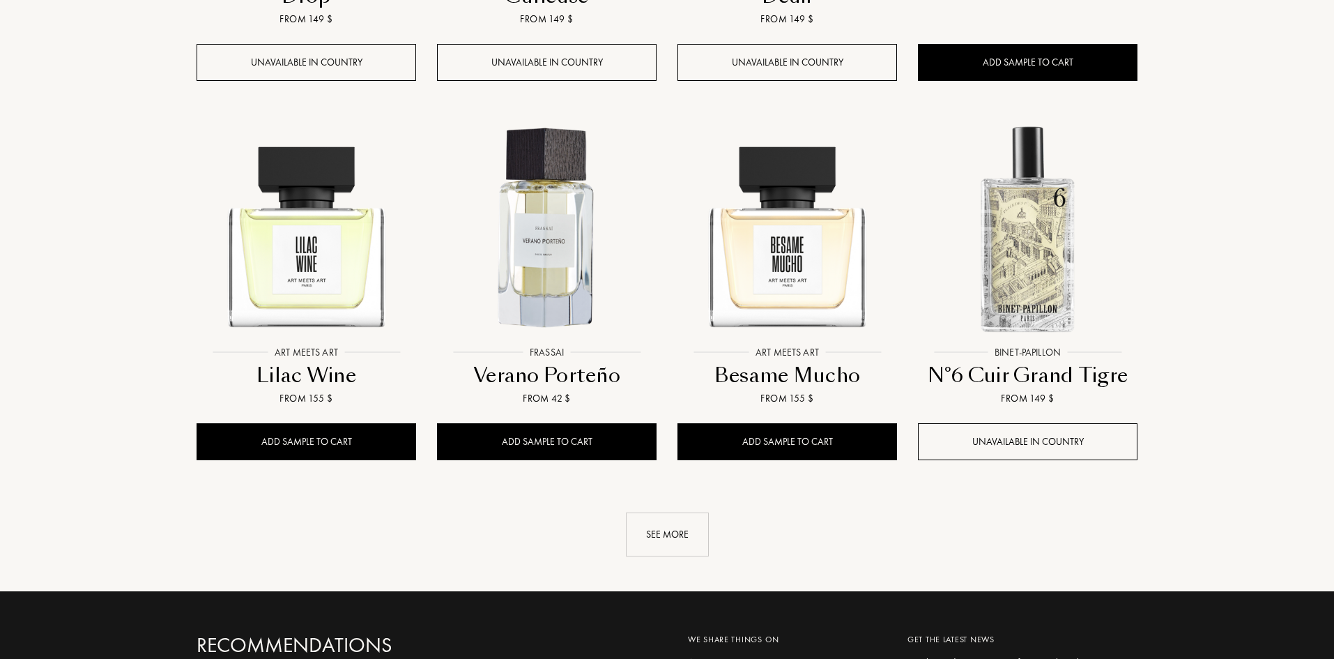
scroll to position [19930, 0]
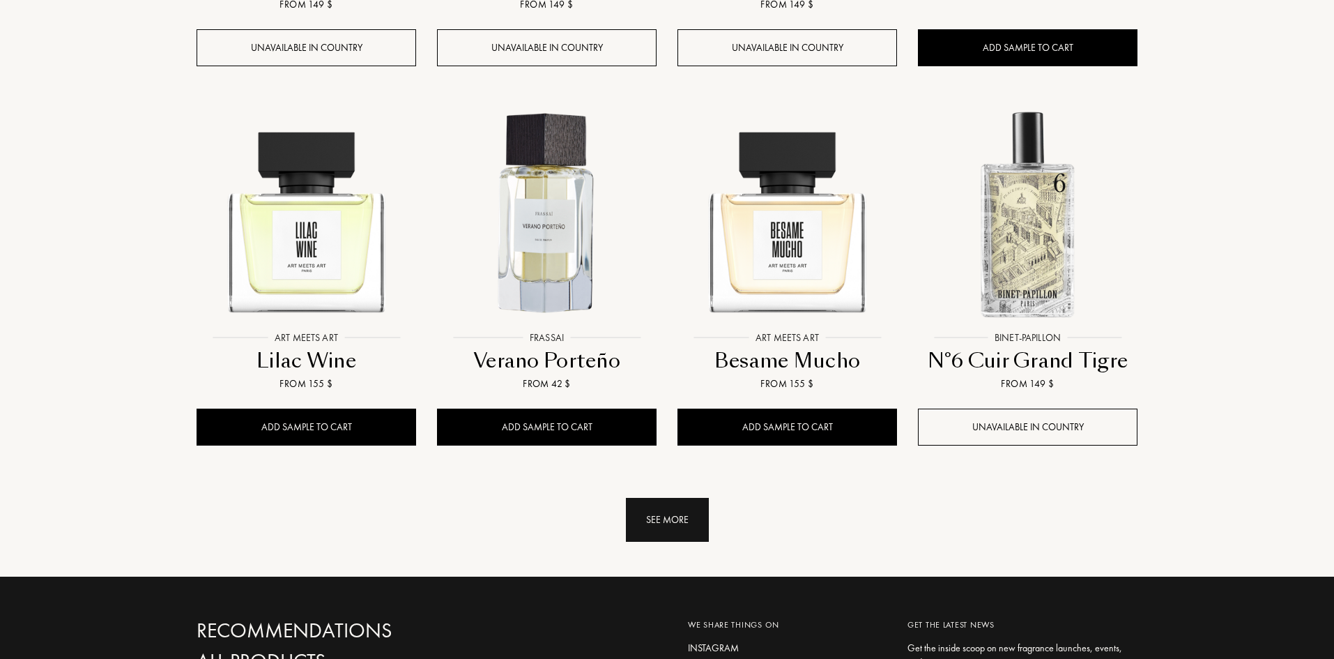
click at [656, 498] on div "See more" at bounding box center [667, 520] width 83 height 44
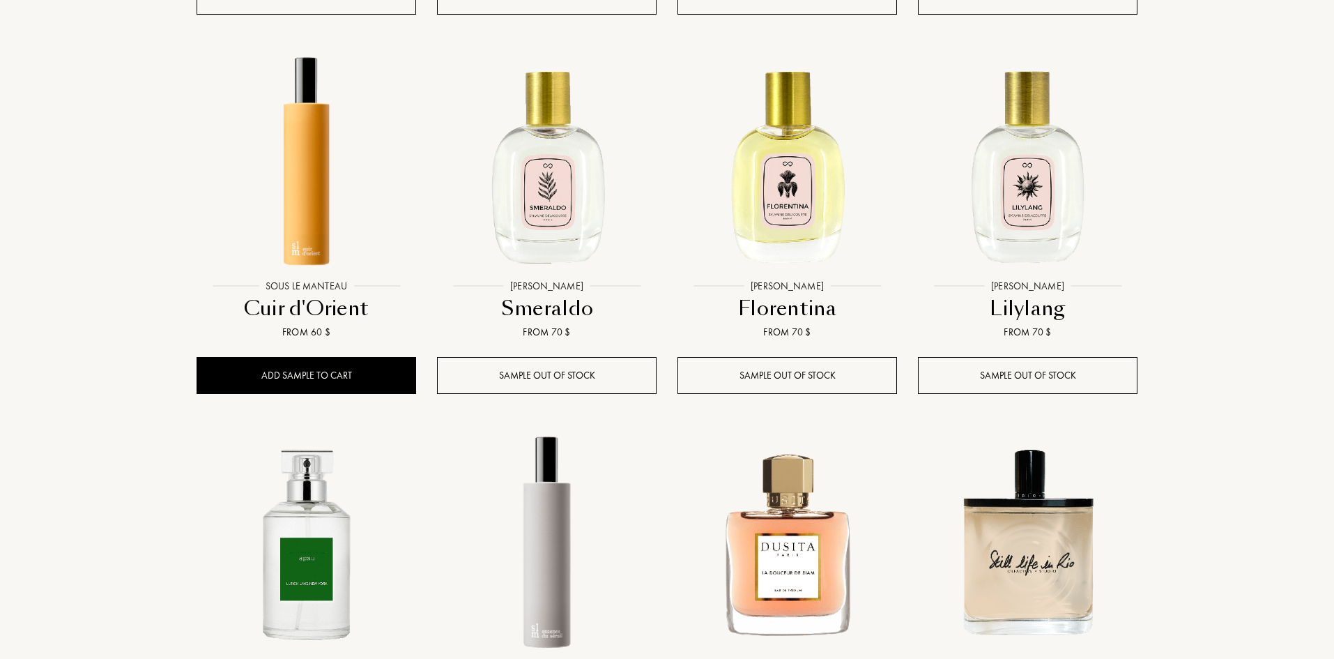
scroll to position [20836, 0]
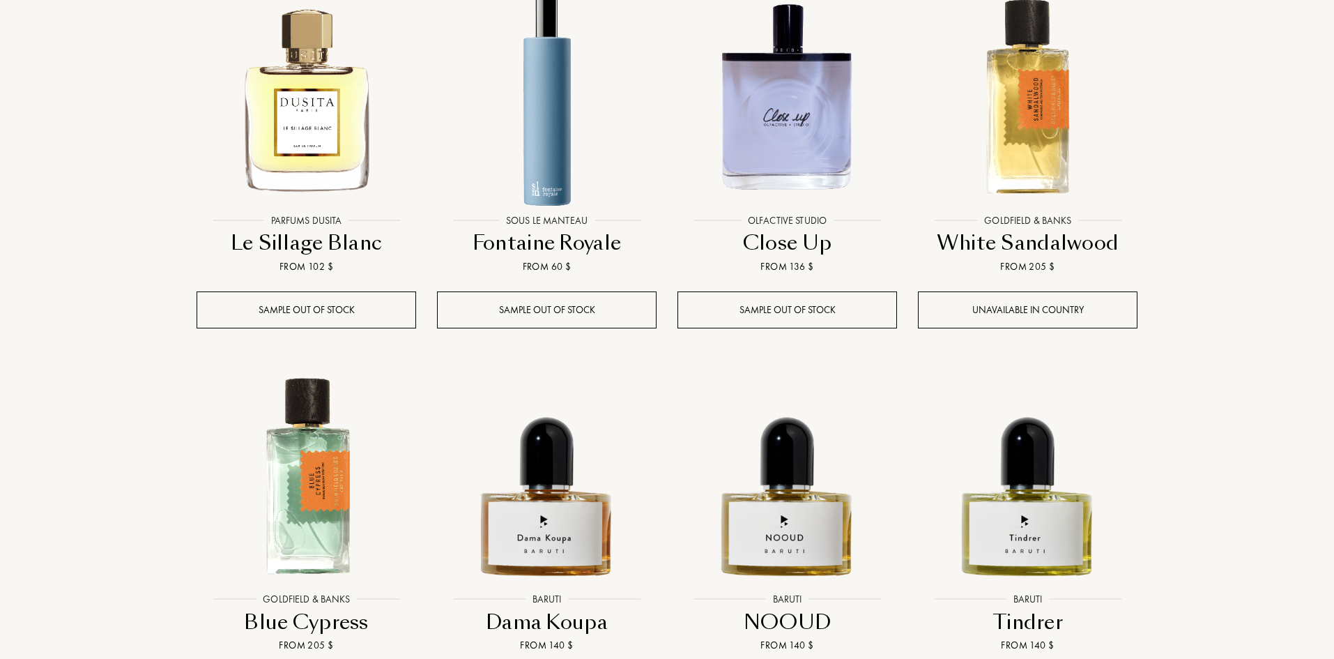
scroll to position [22021, 0]
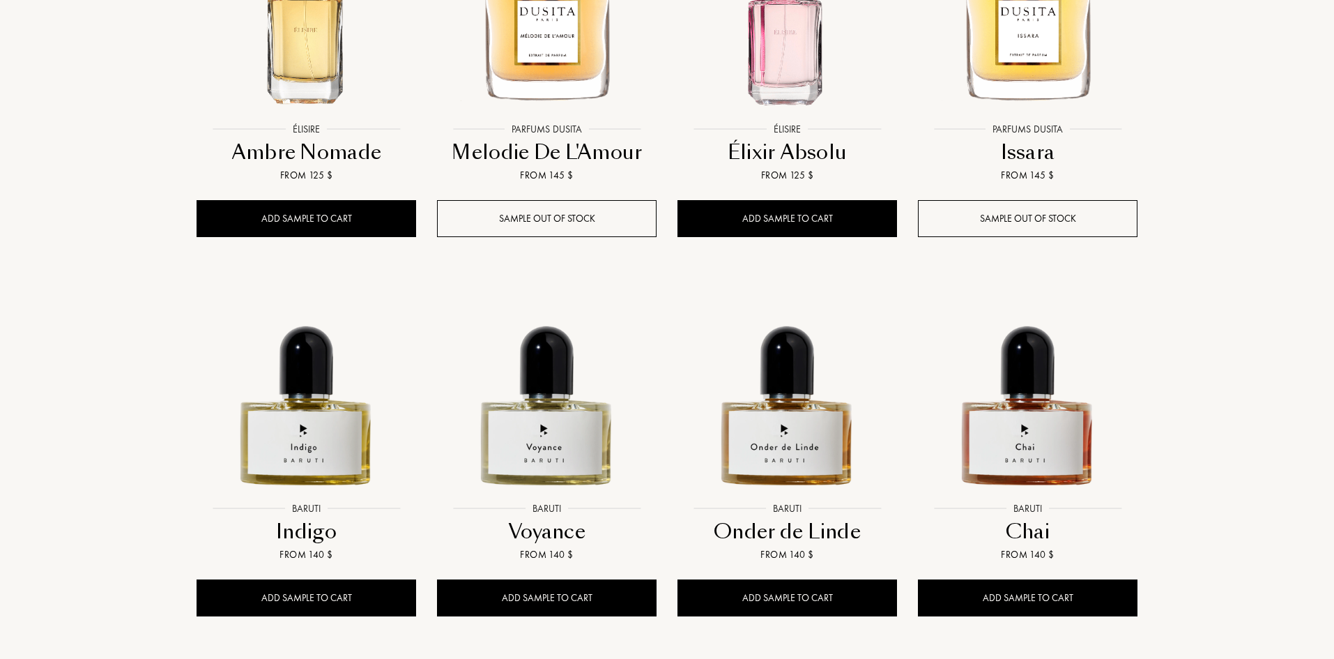
scroll to position [23345, 0]
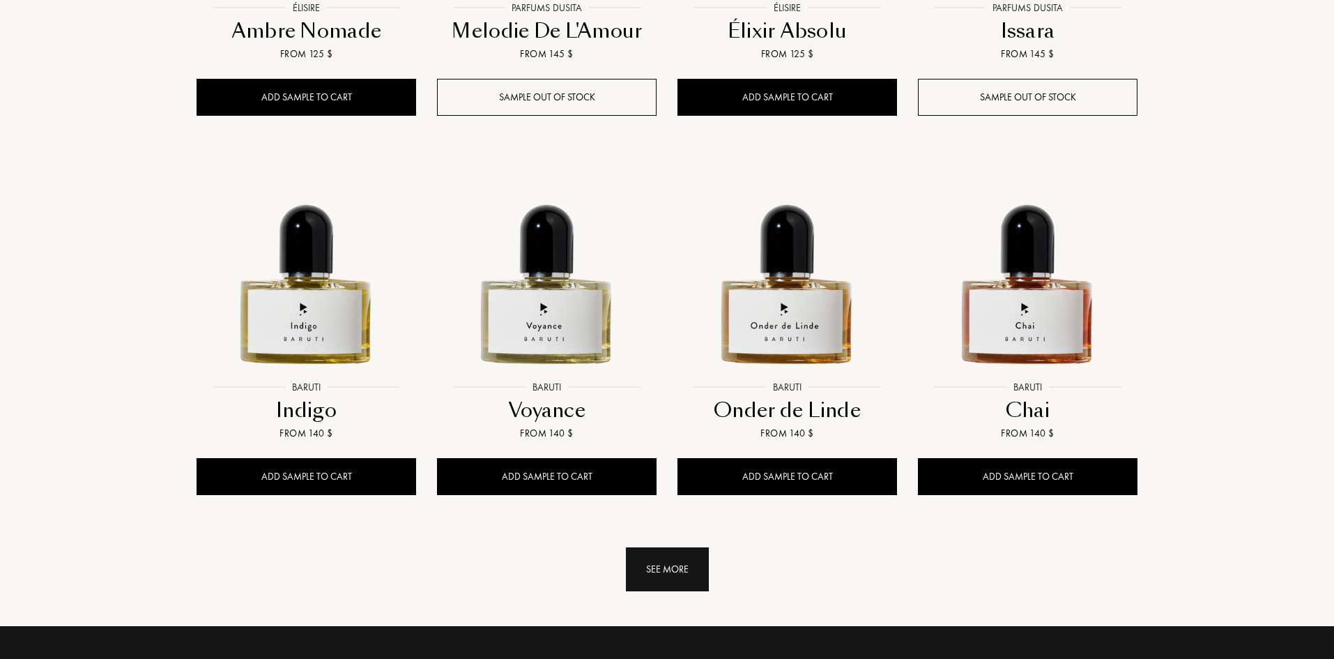
click at [692, 547] on div "See more" at bounding box center [667, 569] width 83 height 44
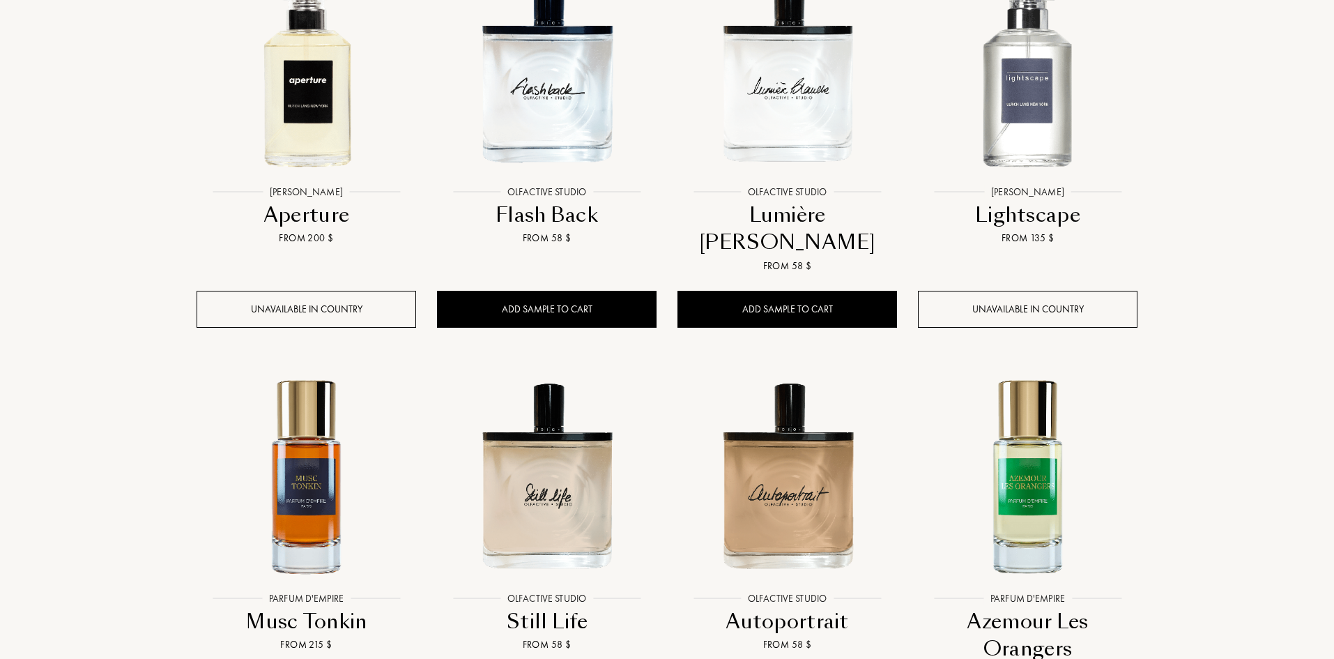
scroll to position [24321, 0]
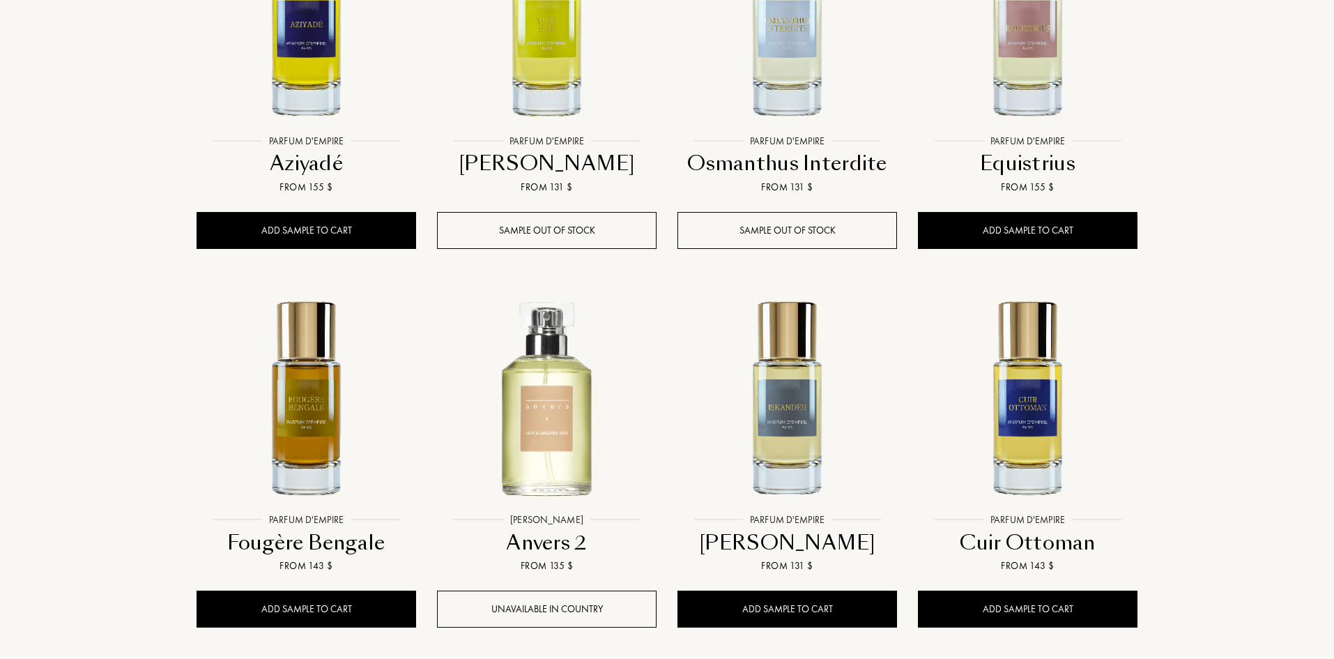
scroll to position [25575, 0]
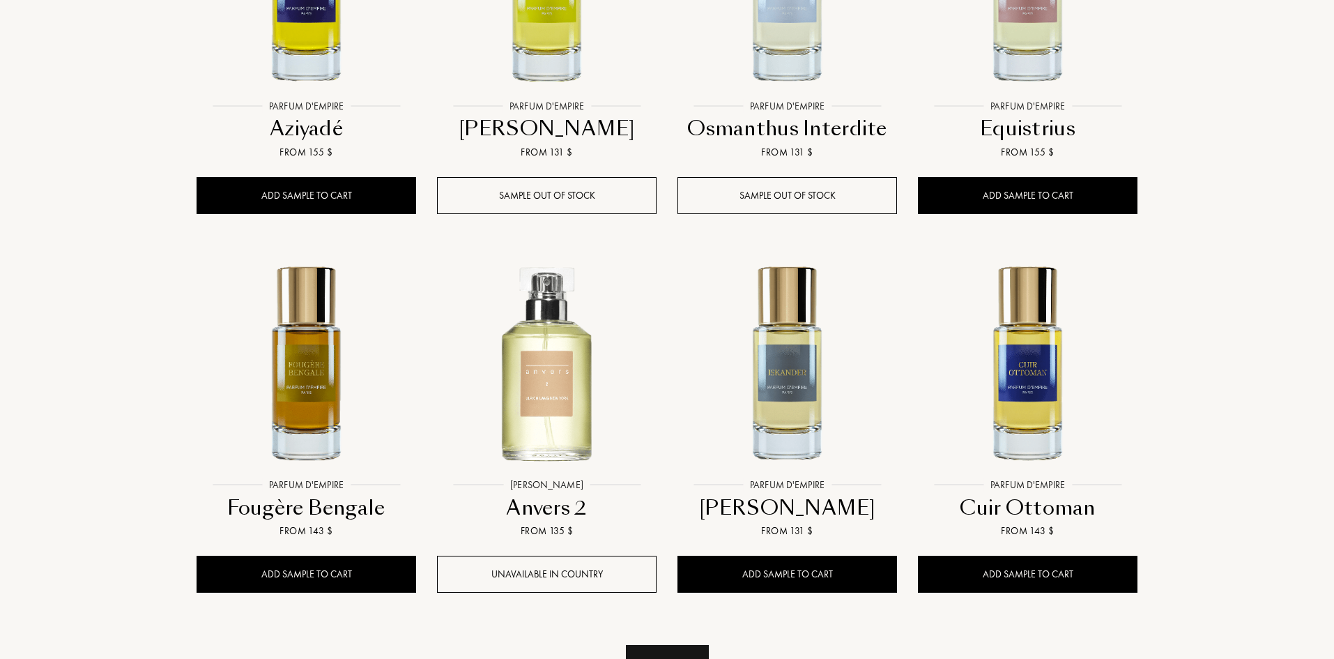
click at [661, 645] on div "See more" at bounding box center [667, 667] width 83 height 44
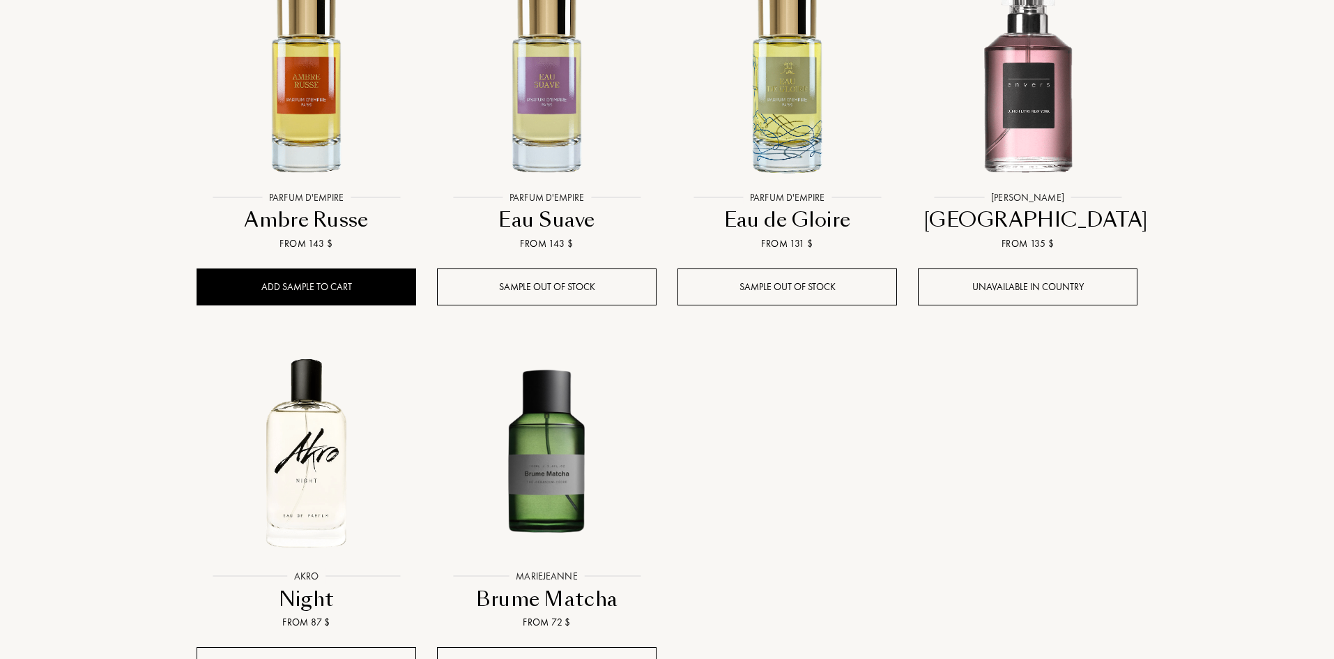
scroll to position [26272, 0]
